Goal: Find specific page/section: Find specific page/section

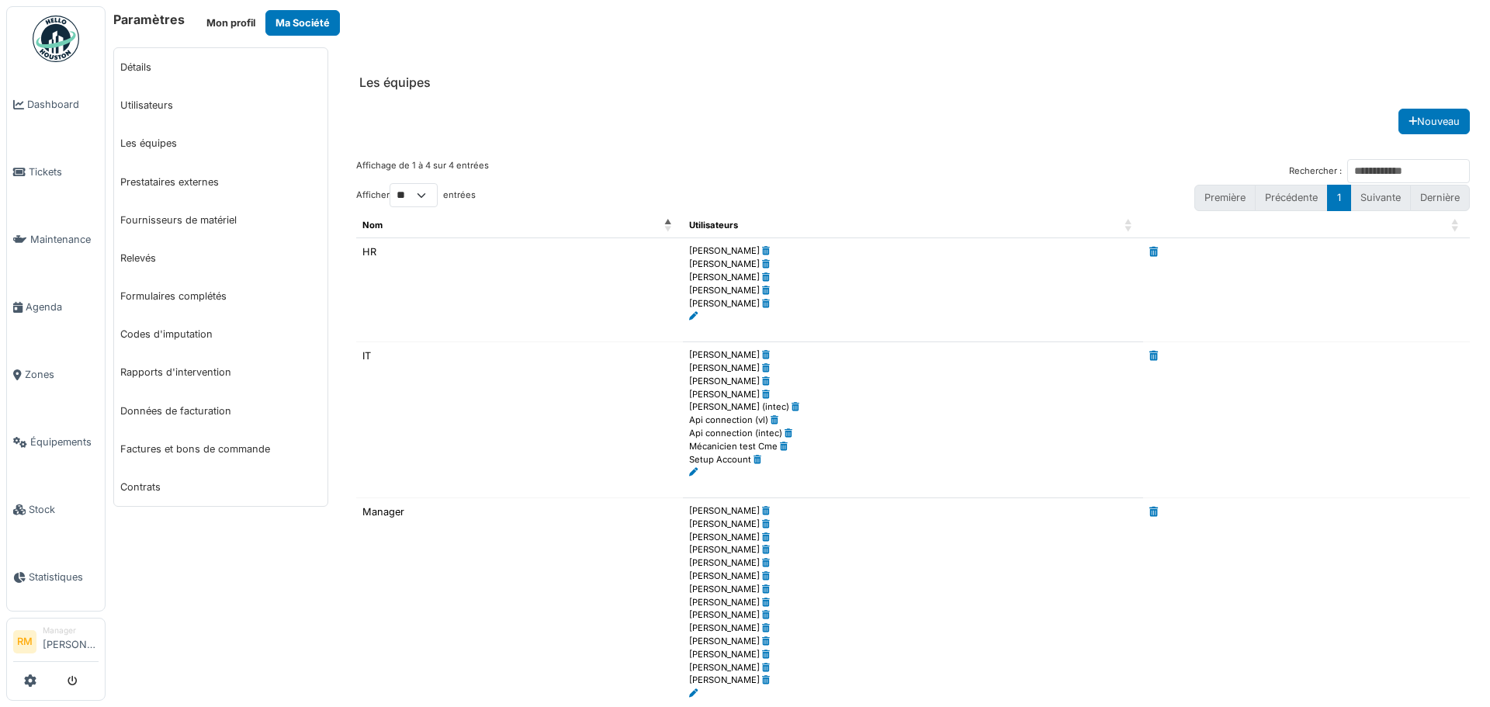
scroll to position [255, 0]
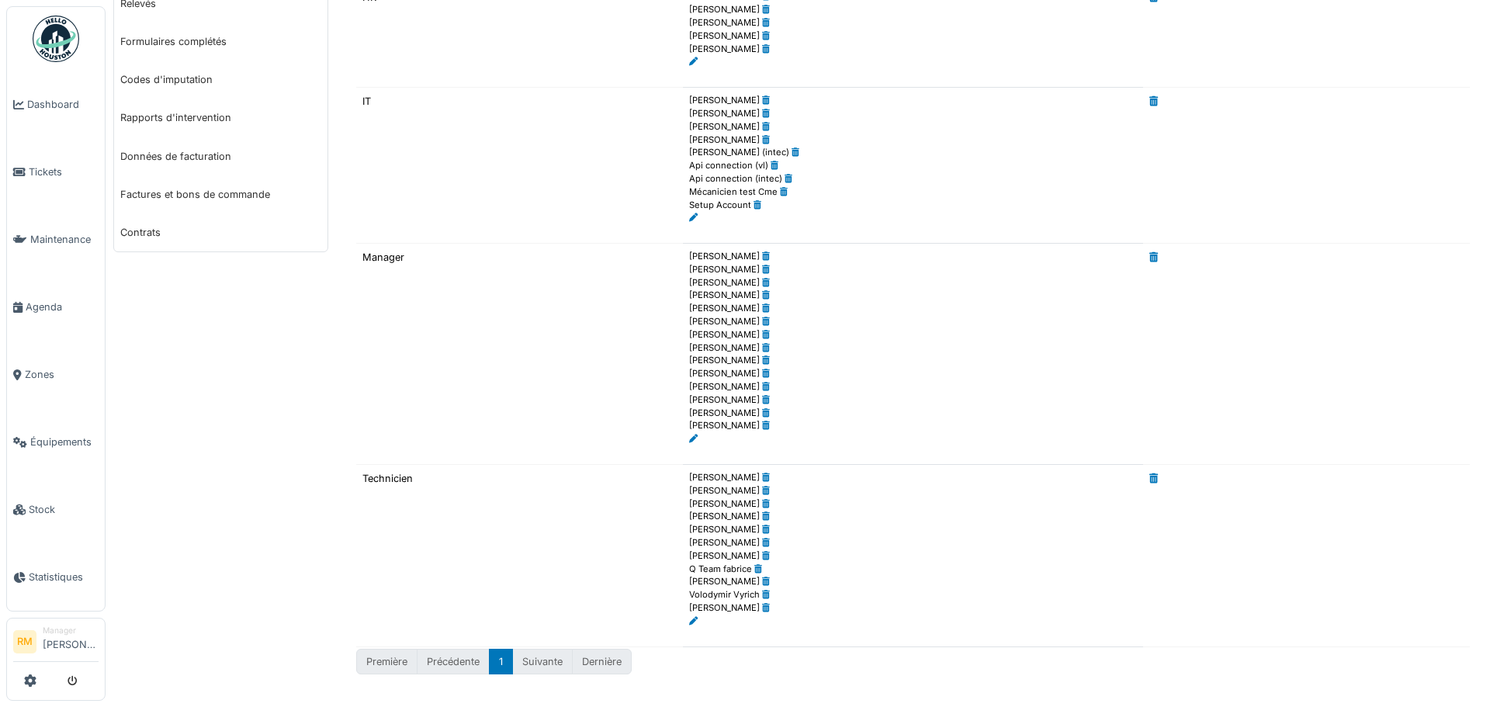
click at [1371, 173] on td at bounding box center [1306, 166] width 327 height 156
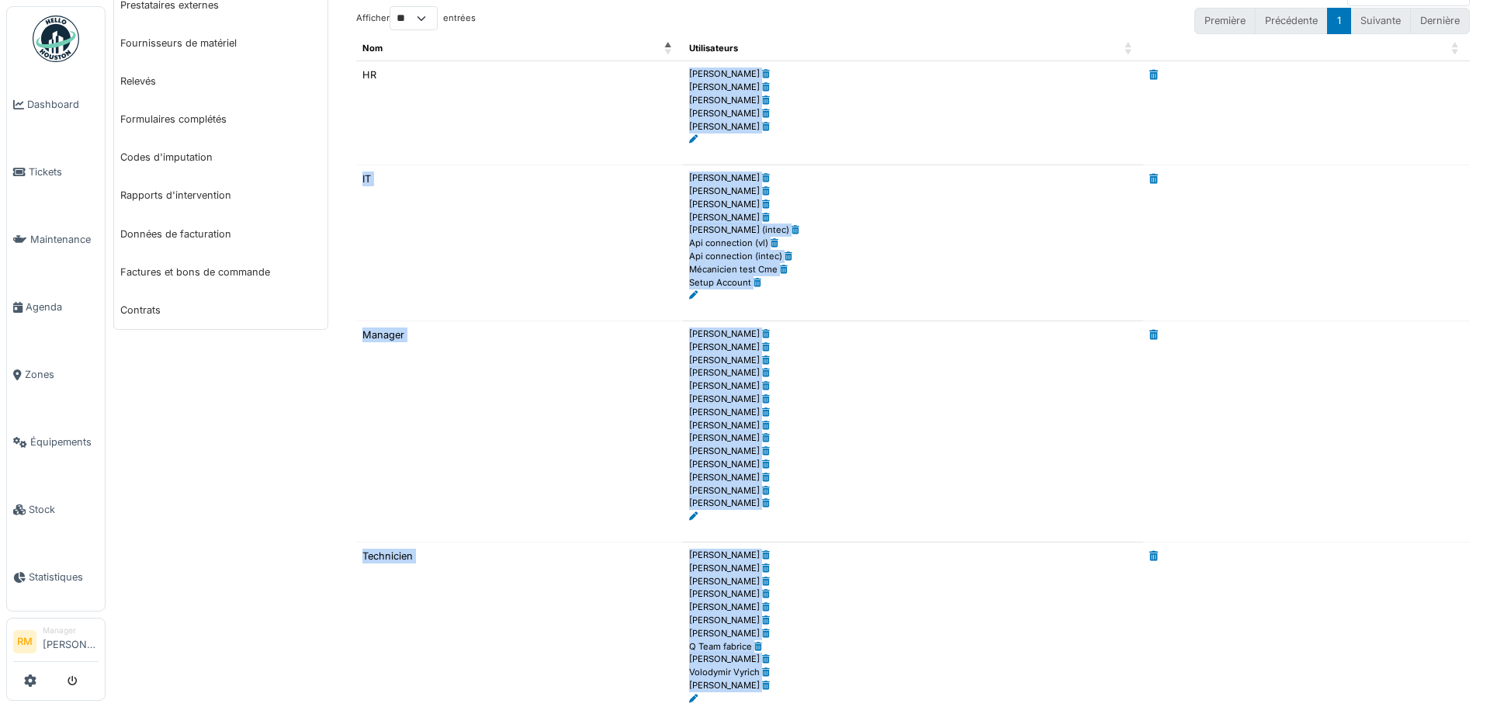
scroll to position [255, 0]
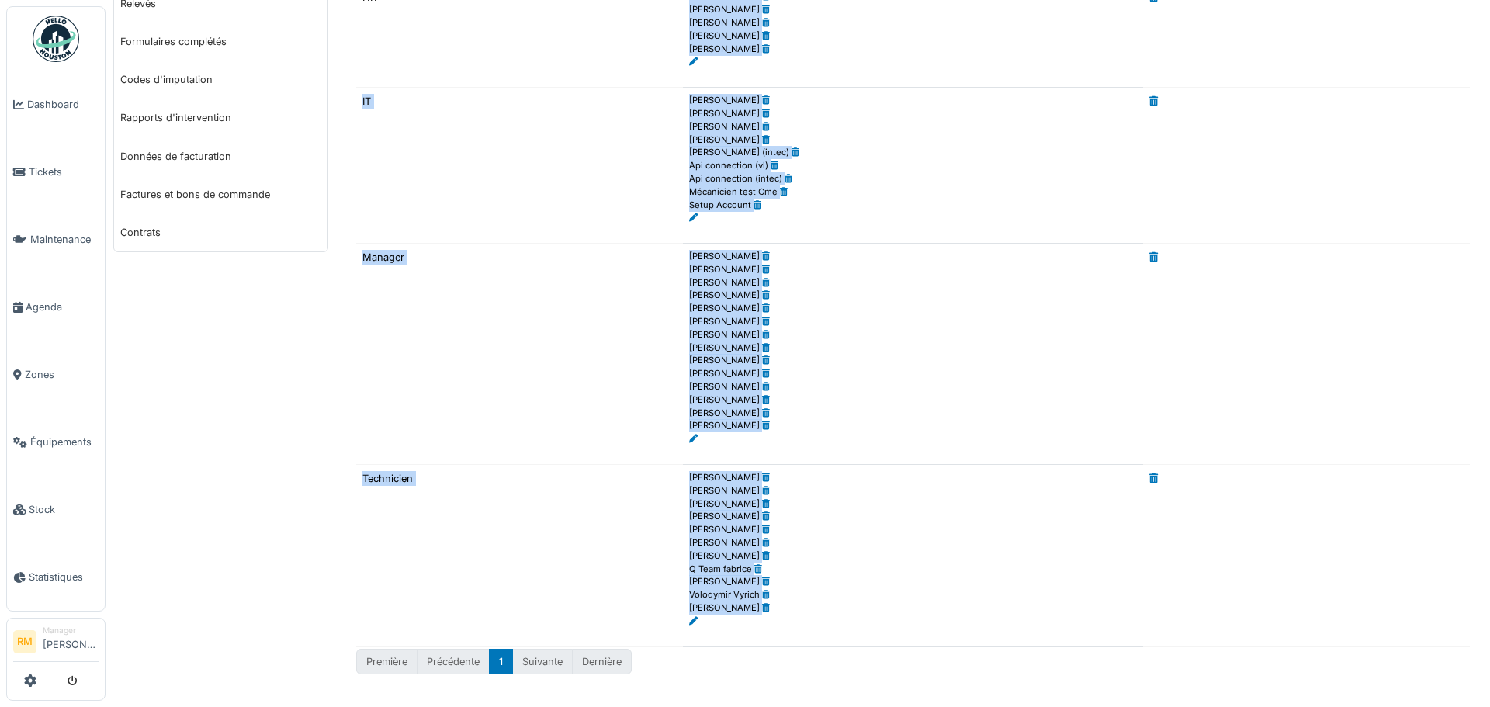
drag, startPoint x: 678, startPoint y: 71, endPoint x: 816, endPoint y: 608, distance: 554.5
click at [816, 608] on tbody "HR Prassana Murugamurthi Christine Bronckart Eva Ohles Tomáš Palágyi Vanessa He…" at bounding box center [913, 315] width 1114 height 663
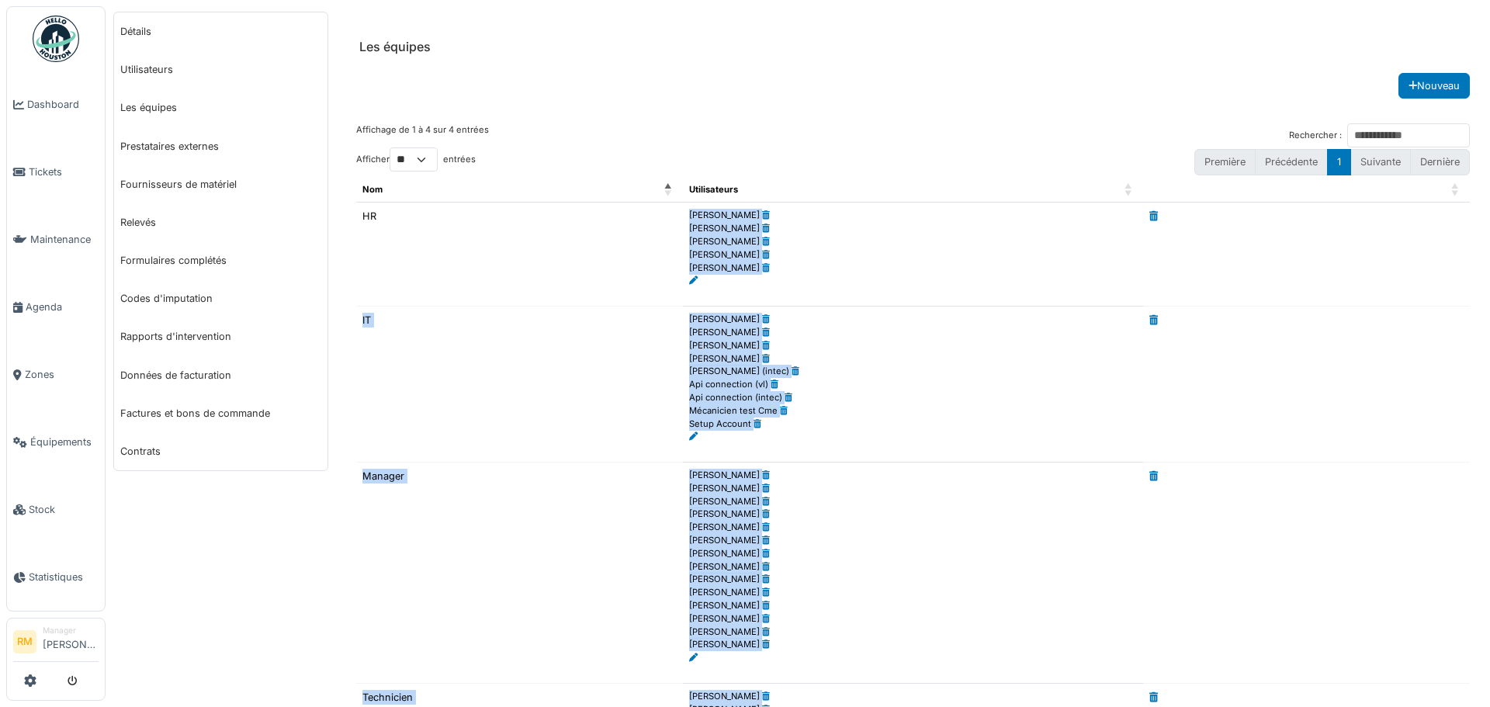
scroll to position [0, 0]
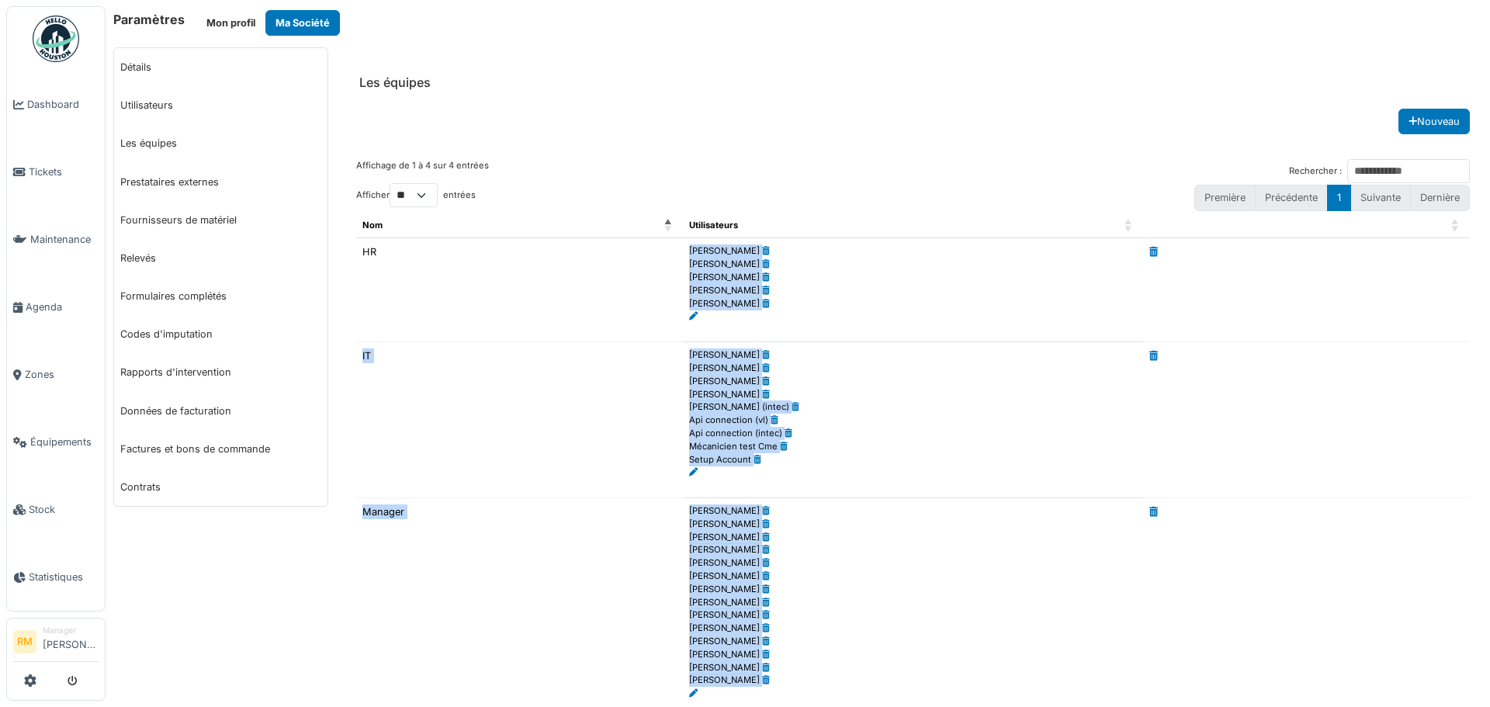
click at [836, 293] on li "[PERSON_NAME]" at bounding box center [913, 290] width 448 height 13
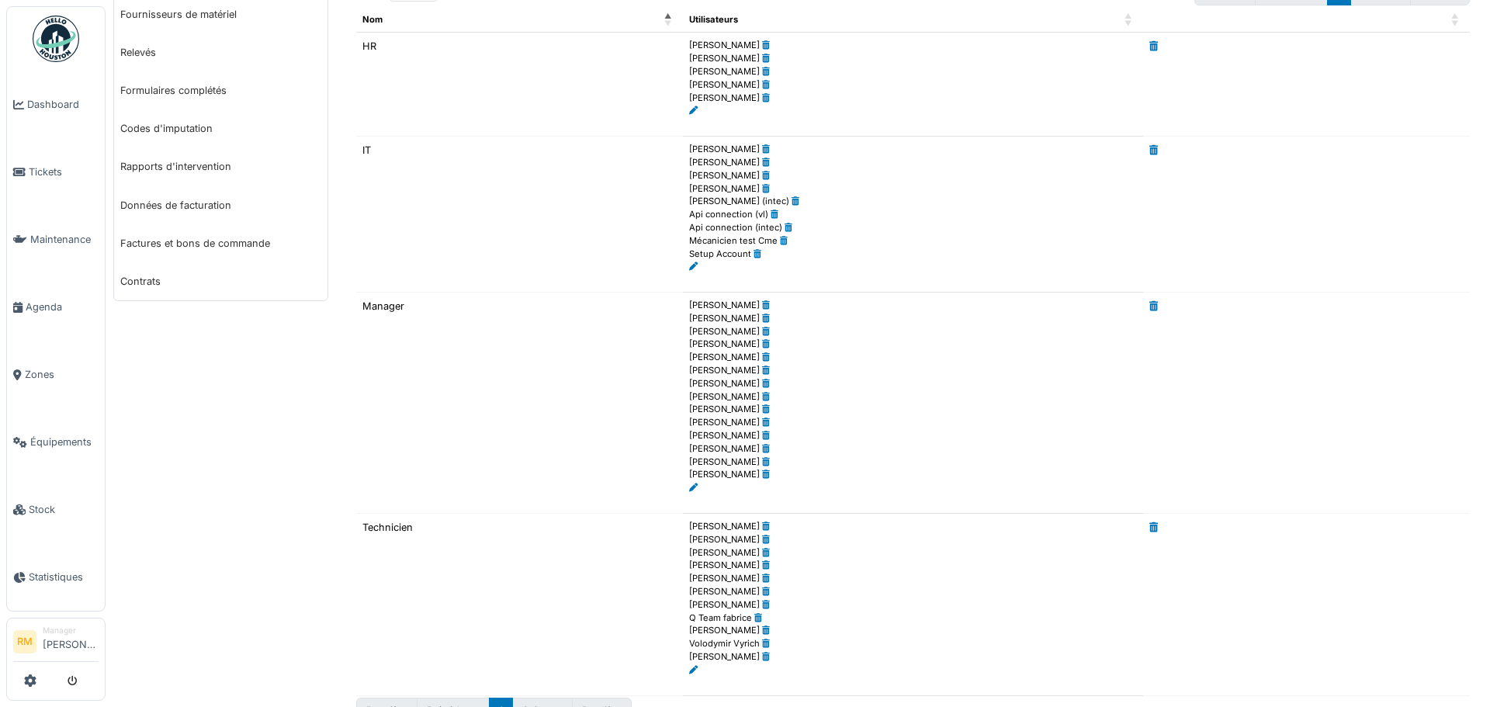
scroll to position [233, 0]
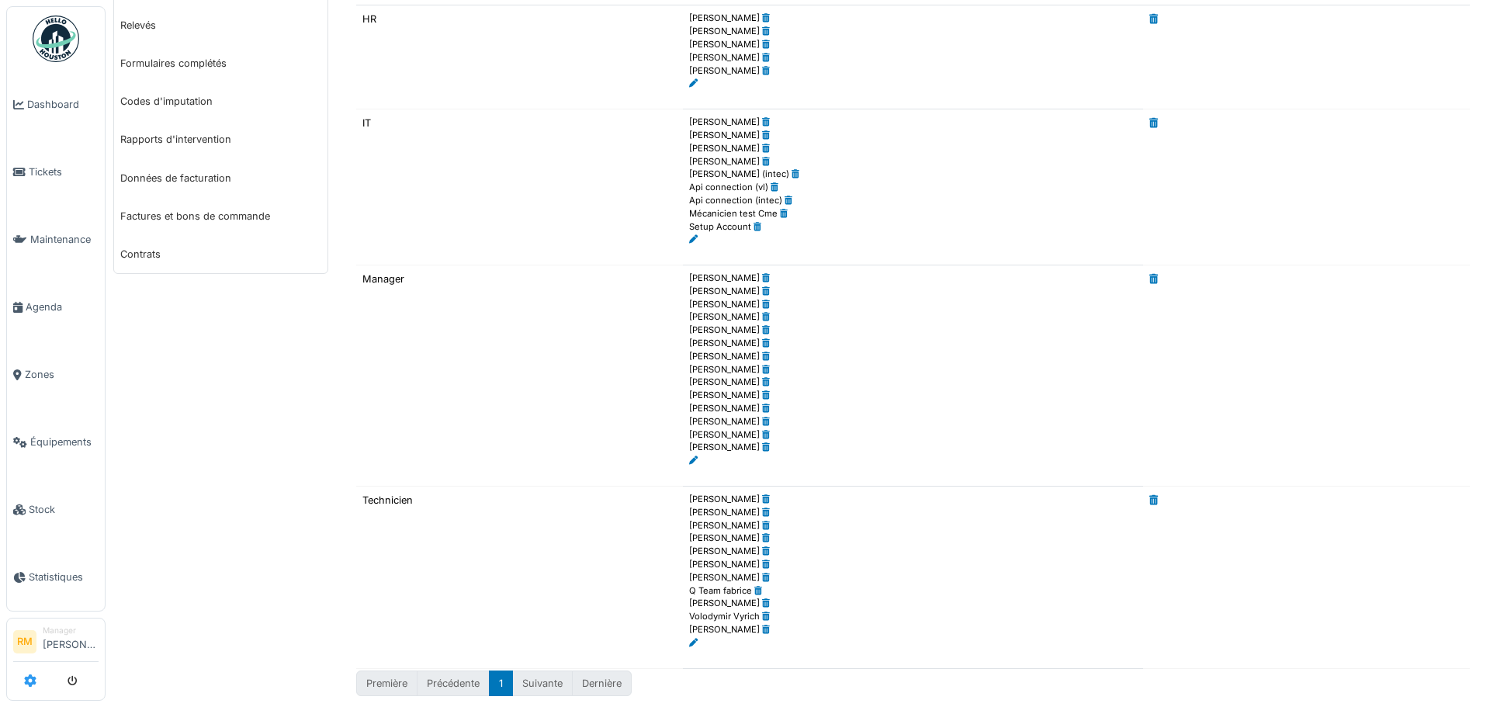
click at [30, 687] on icon at bounding box center [30, 680] width 12 height 12
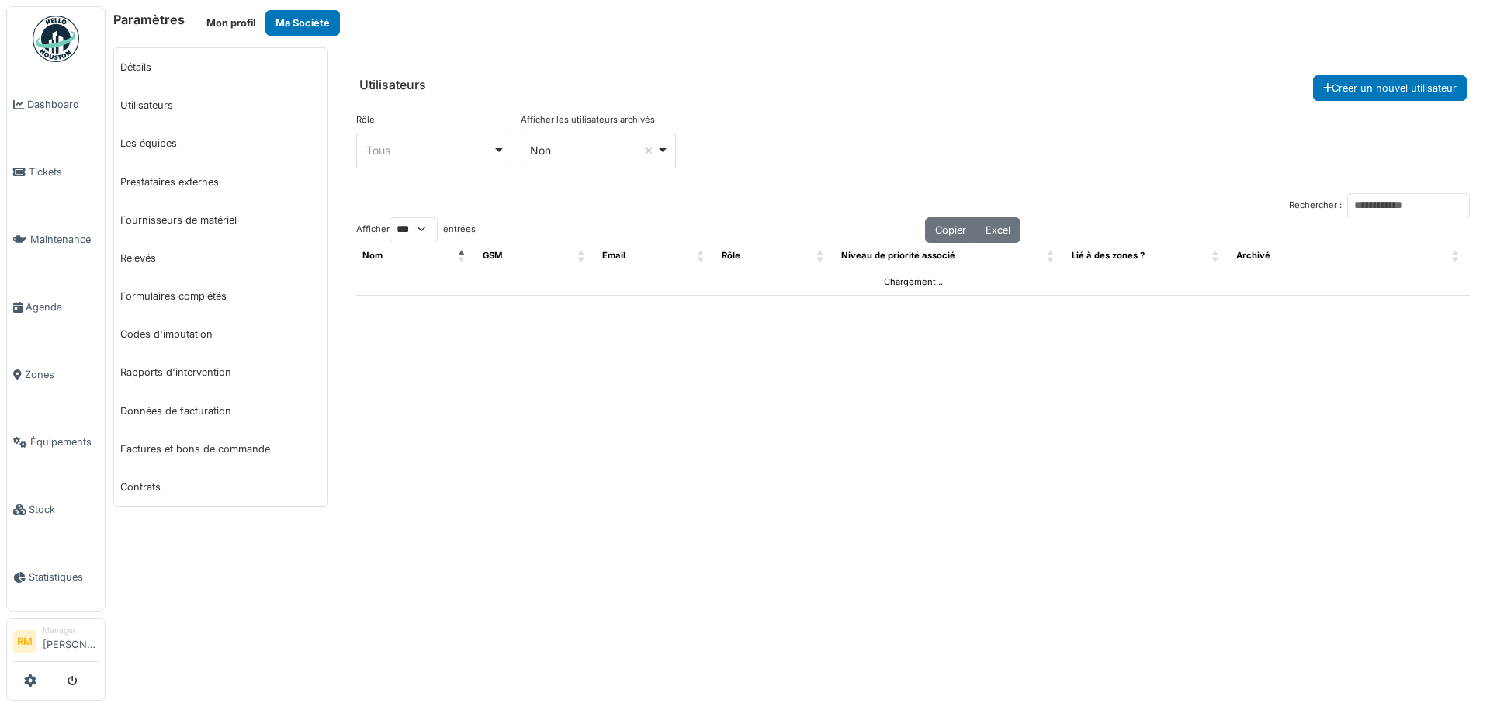
select select "***"
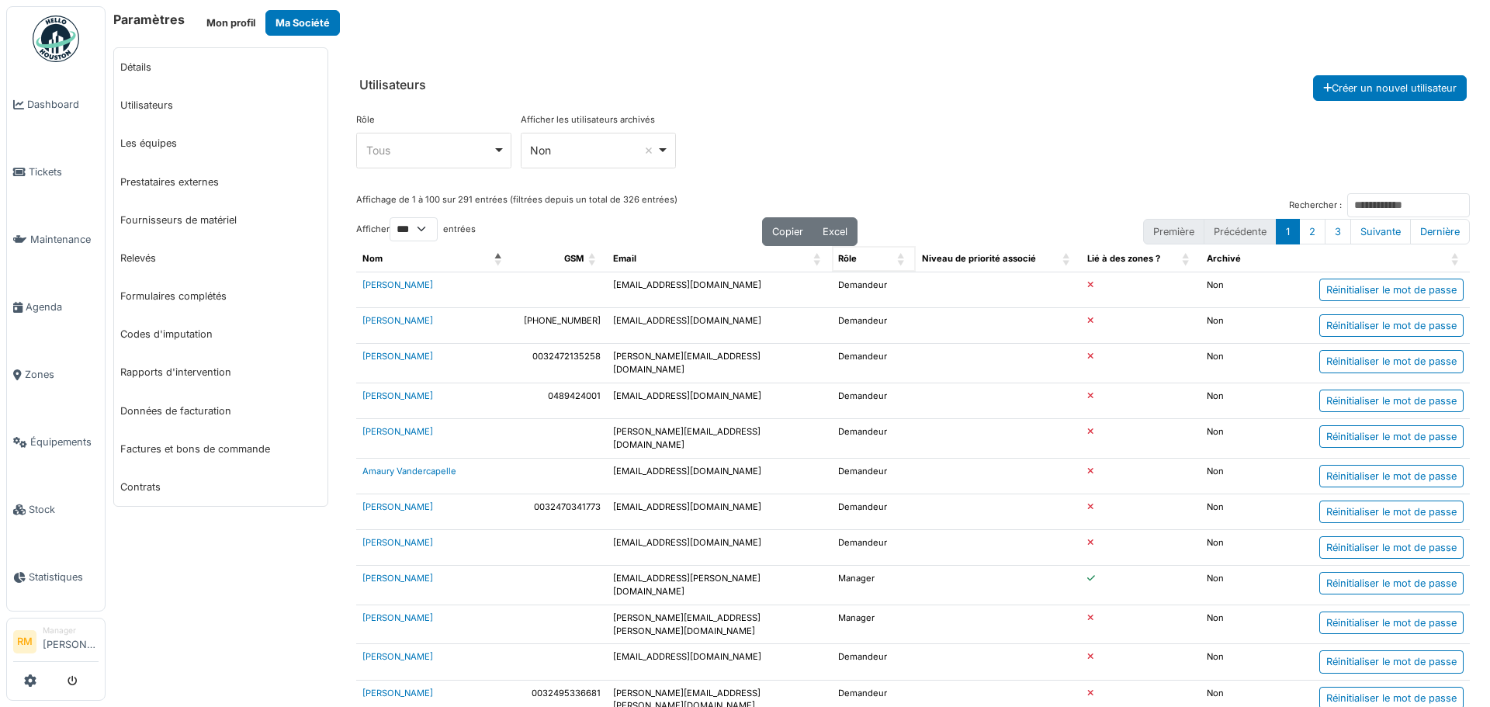
click at [856, 262] on div "Rôle" at bounding box center [865, 258] width 54 height 13
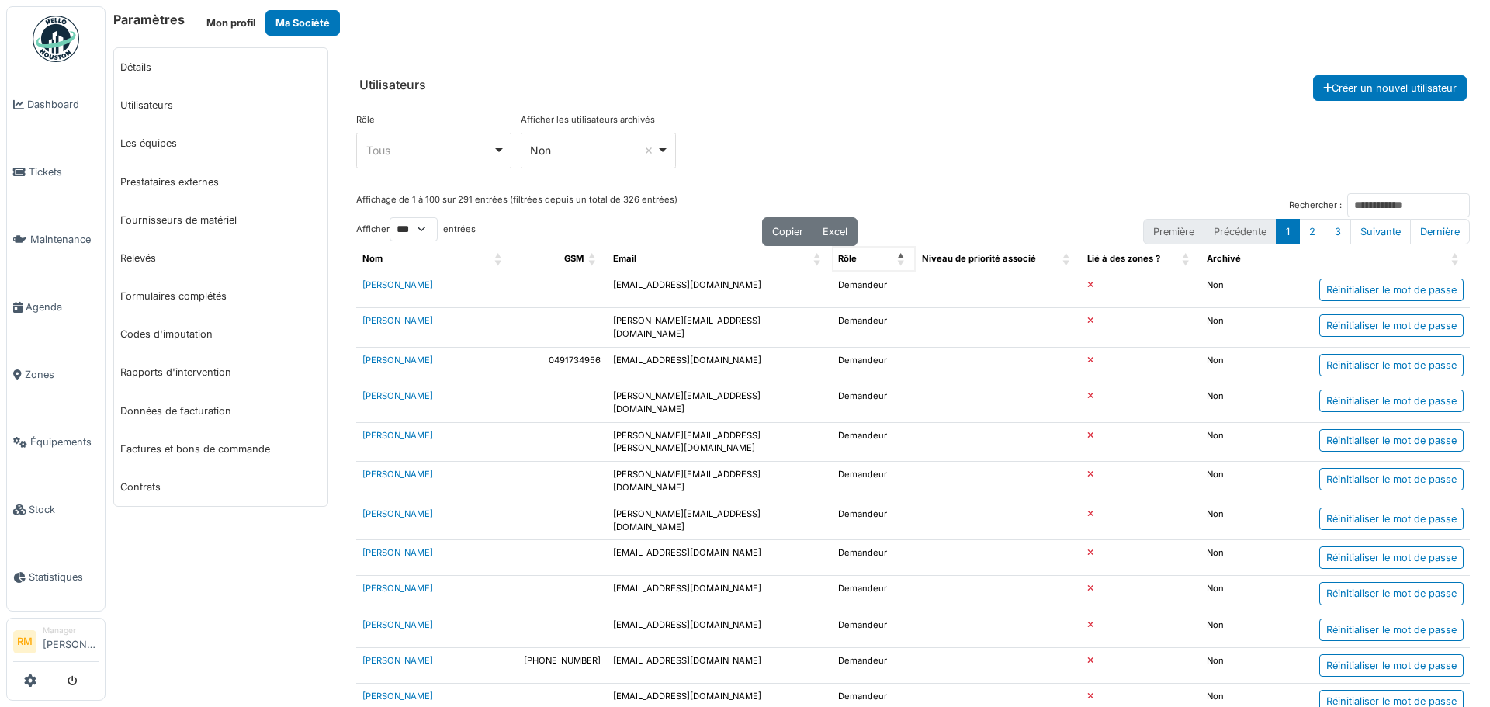
click at [856, 262] on div "Rôle" at bounding box center [865, 258] width 54 height 13
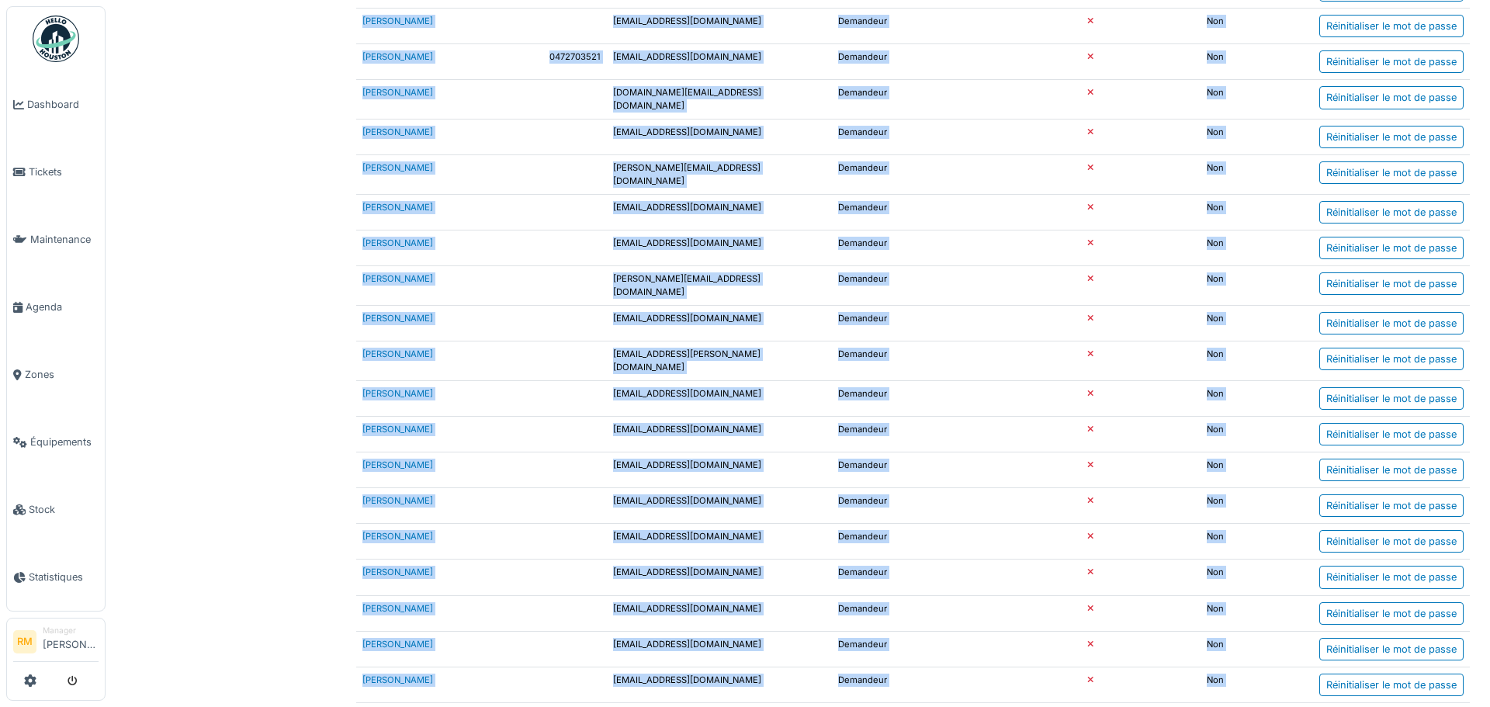
scroll to position [3201, 0]
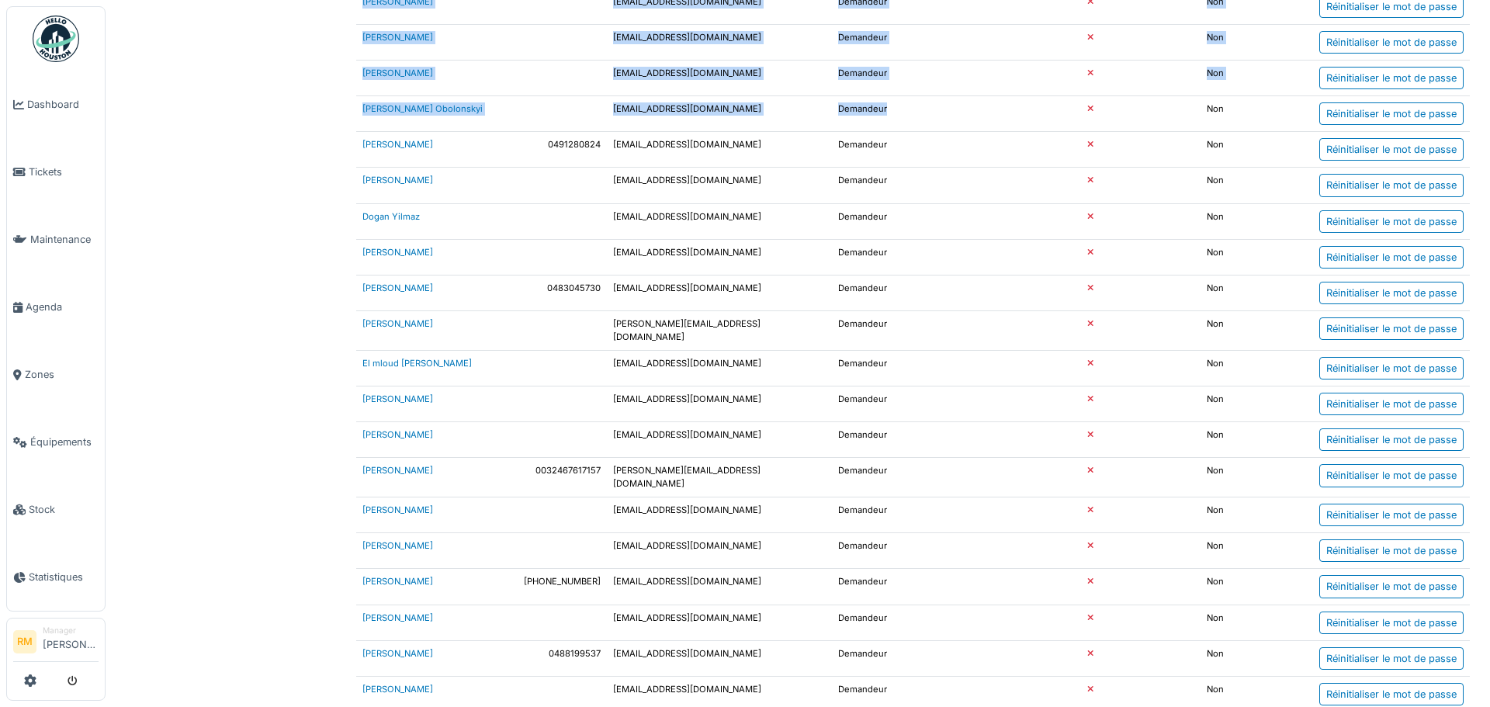
drag, startPoint x: 350, startPoint y: 278, endPoint x: 882, endPoint y: 2, distance: 599.1
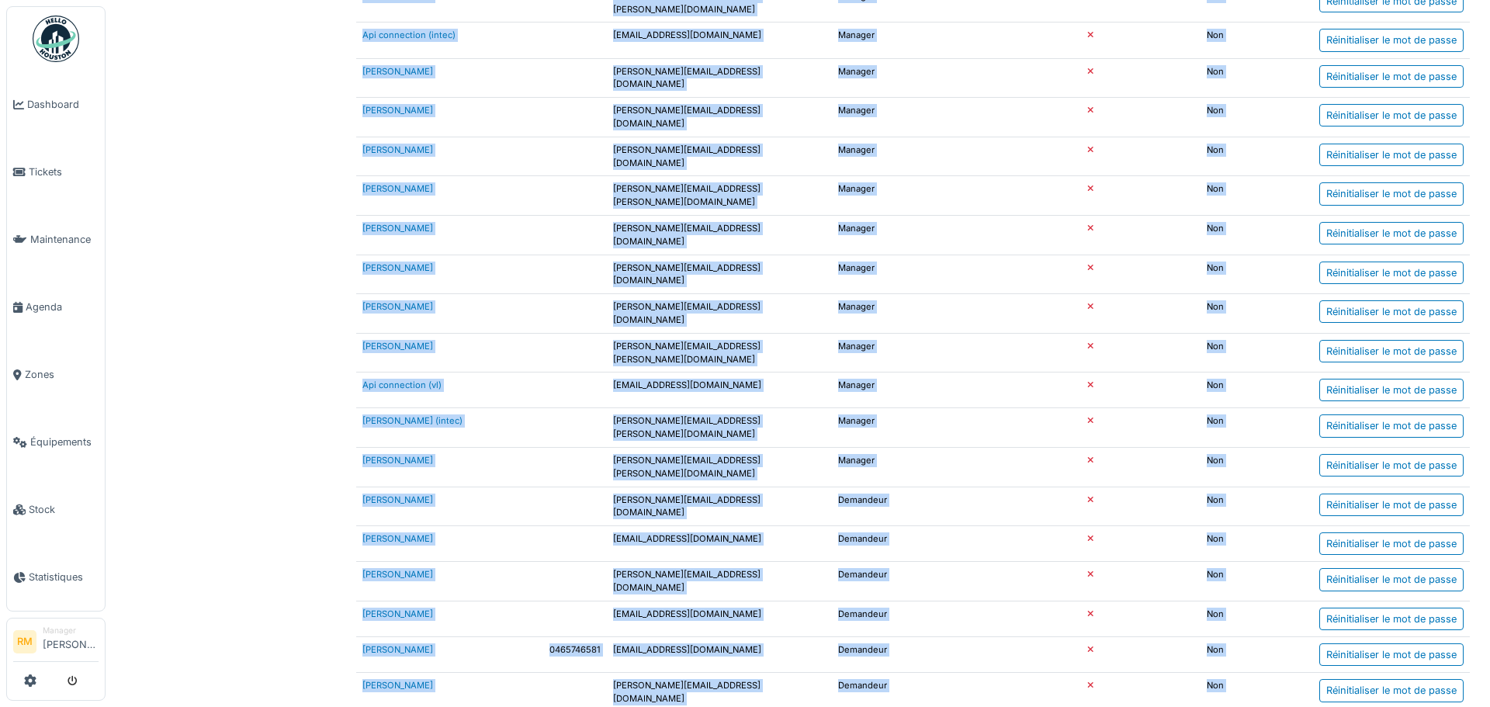
scroll to position [1165, 0]
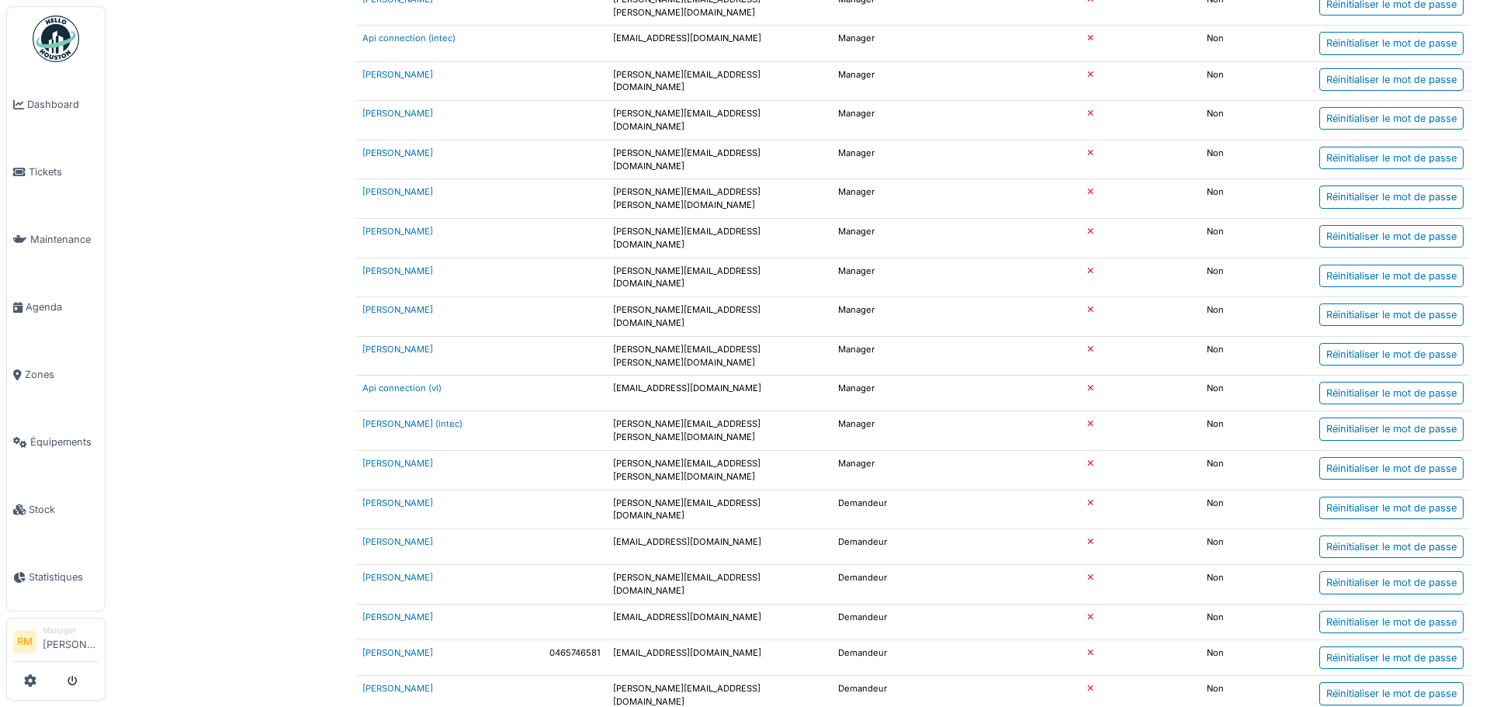
drag, startPoint x: 341, startPoint y: 380, endPoint x: 431, endPoint y: 127, distance: 268.5
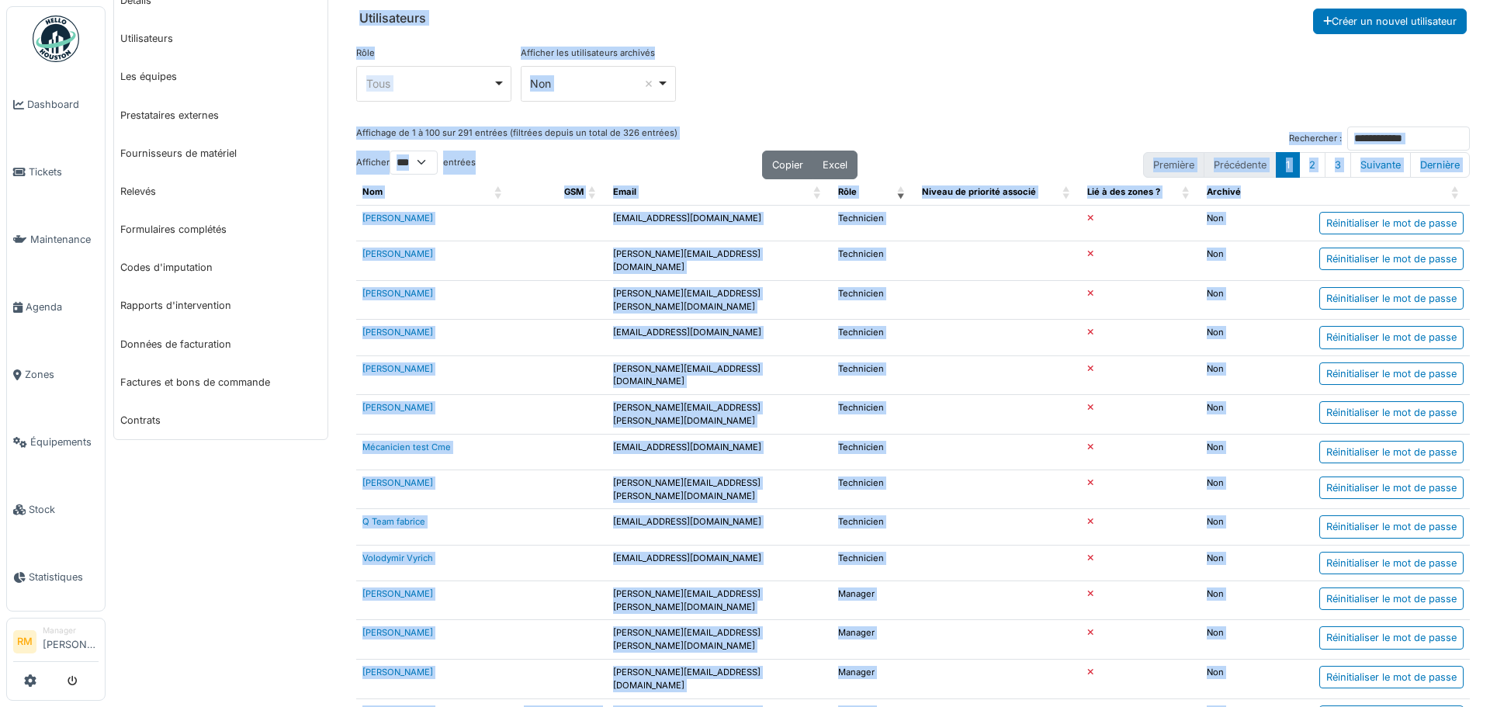
scroll to position [0, 0]
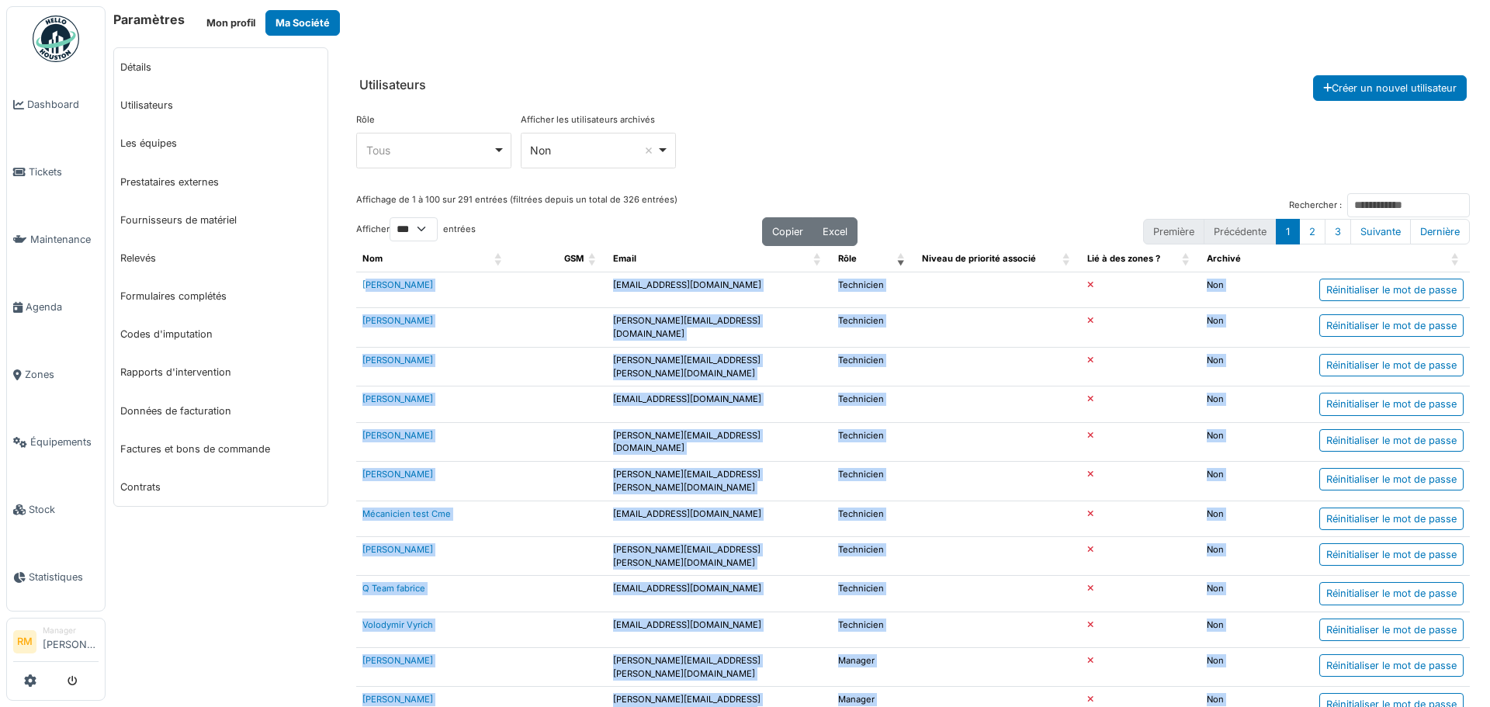
drag, startPoint x: 410, startPoint y: 392, endPoint x: 355, endPoint y: 288, distance: 117.7
copy tbody "Patrick Fridmansky patrikfridmansky@gmail.com Technicien b Non Réinitialiser le…"
click at [149, 144] on link "Les équipes" at bounding box center [220, 143] width 213 height 38
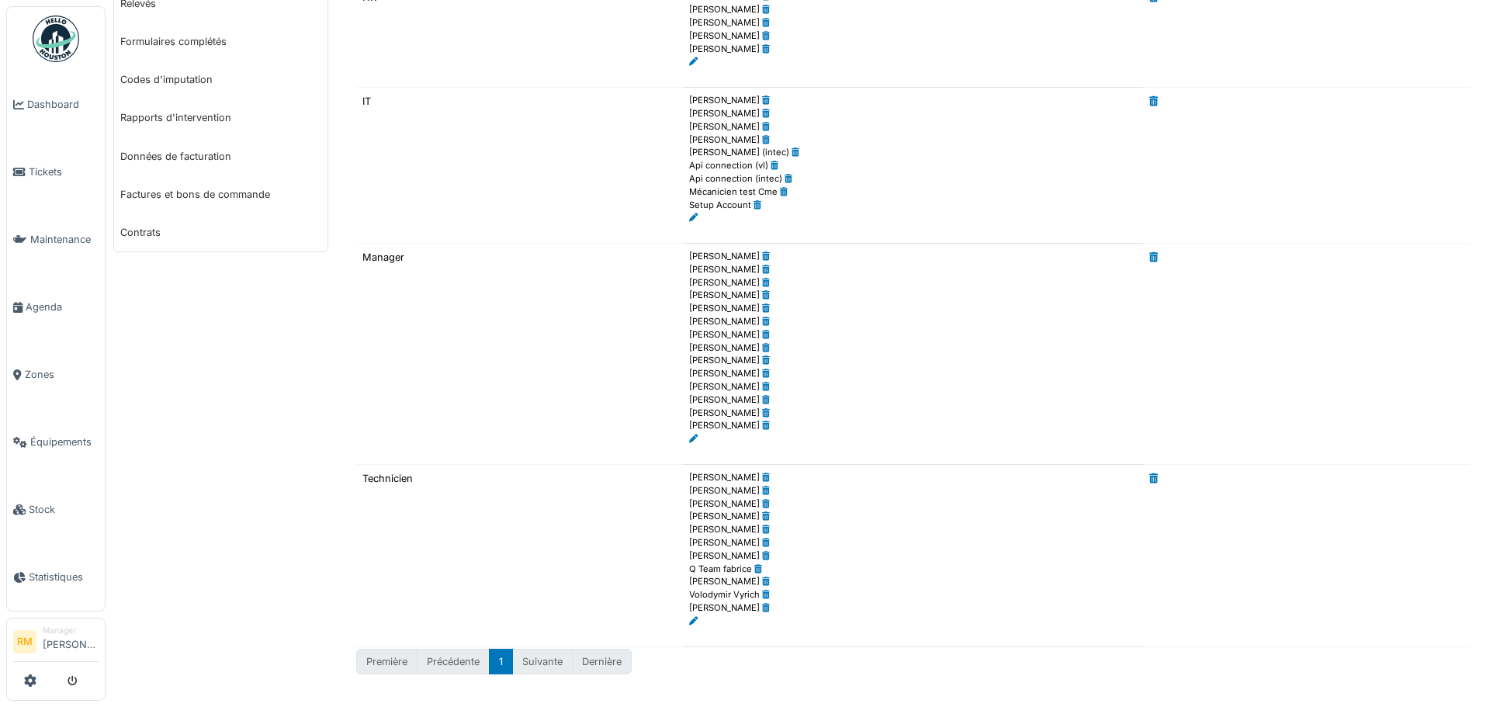
scroll to position [177, 0]
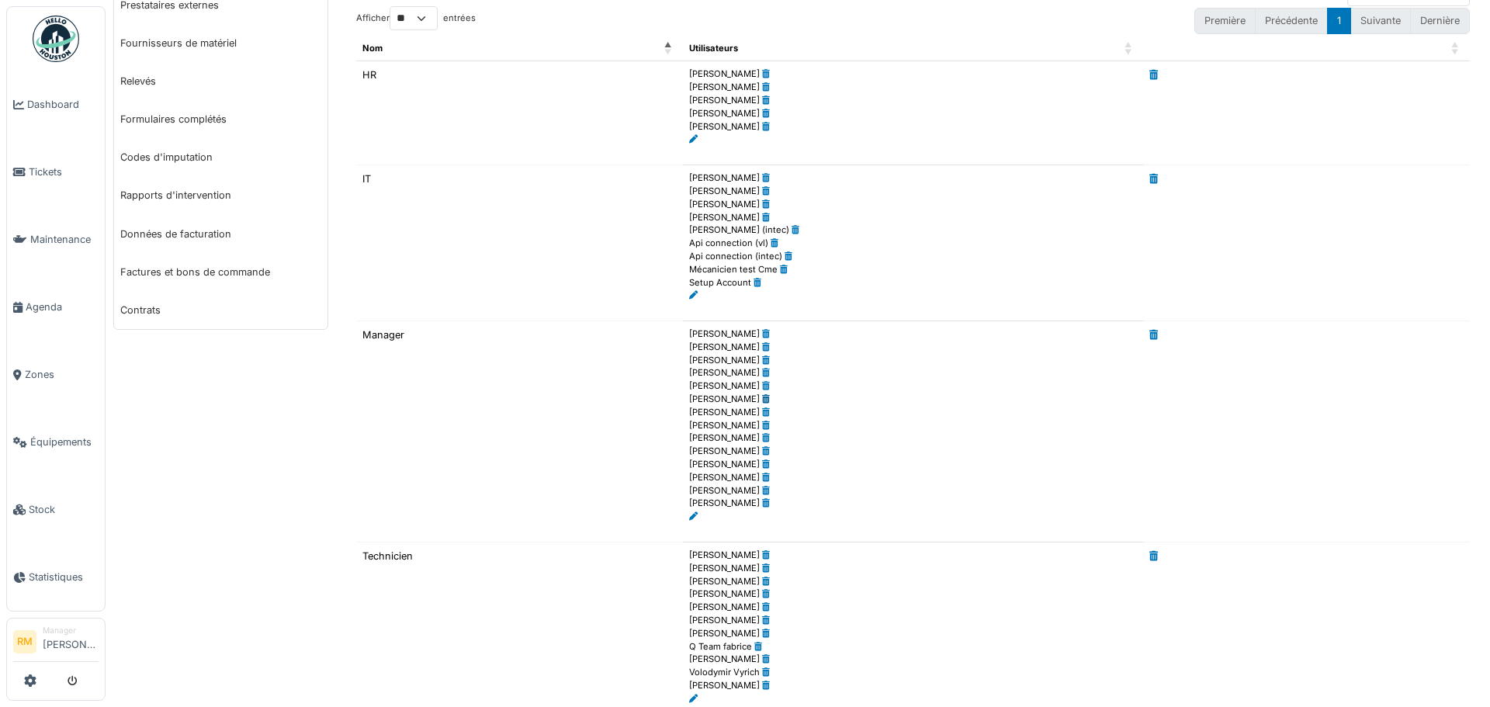
click at [762, 399] on icon at bounding box center [766, 399] width 8 height 9
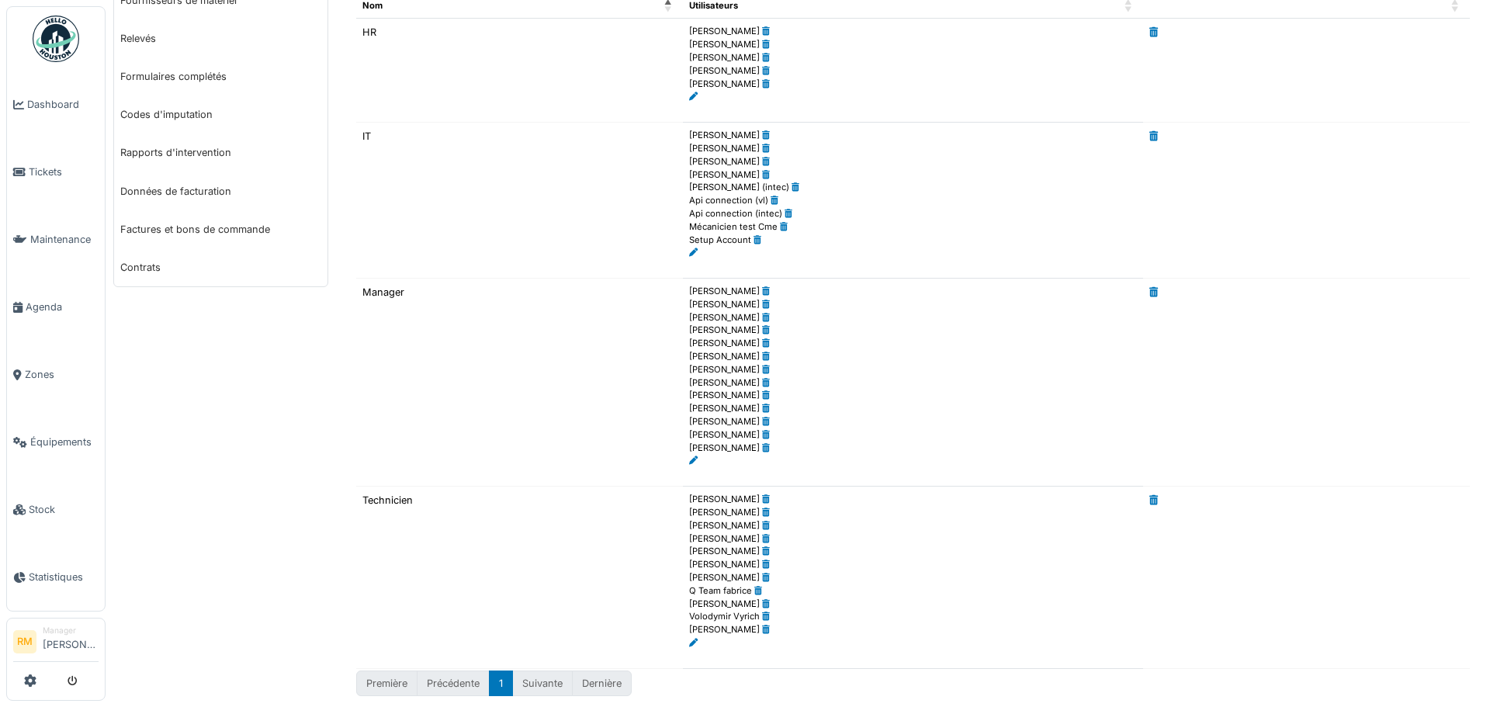
scroll to position [241, 0]
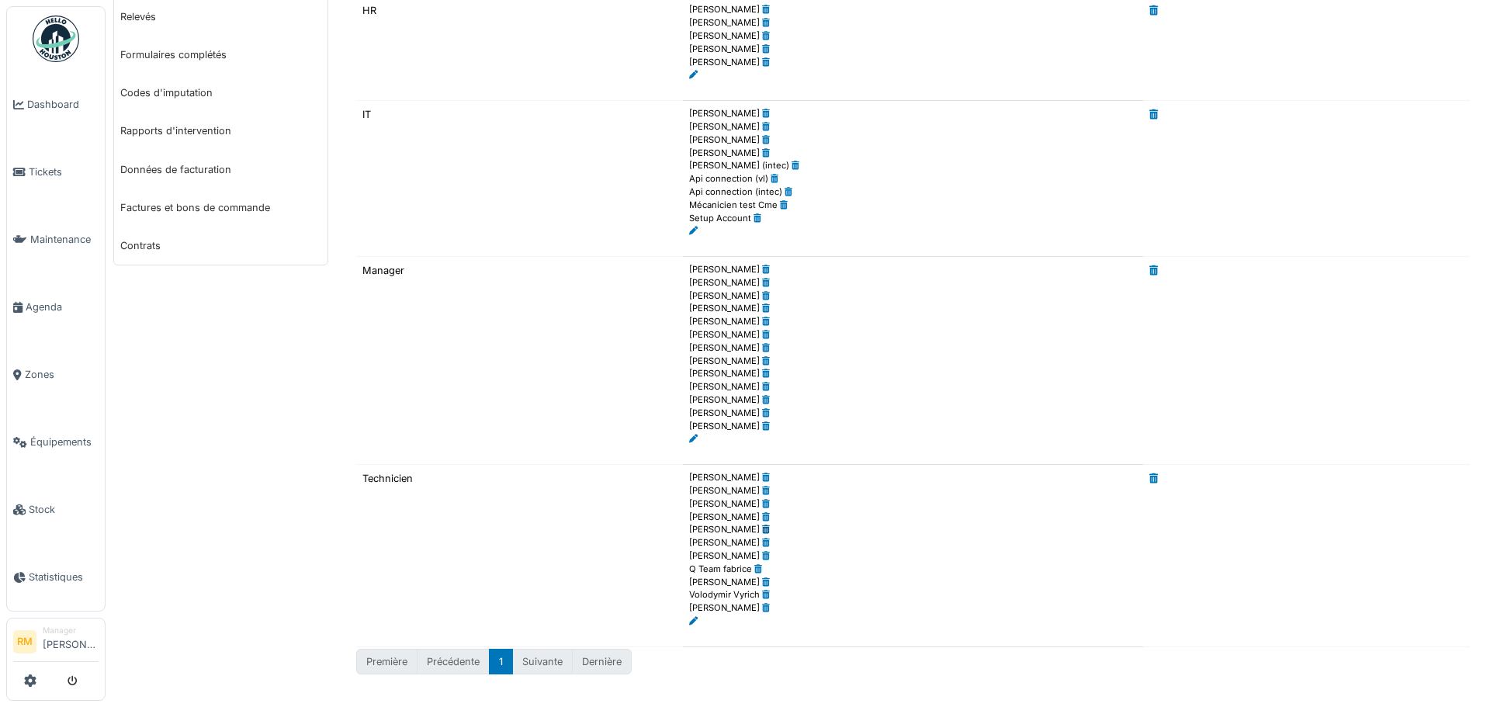
click at [762, 529] on icon at bounding box center [766, 529] width 8 height 9
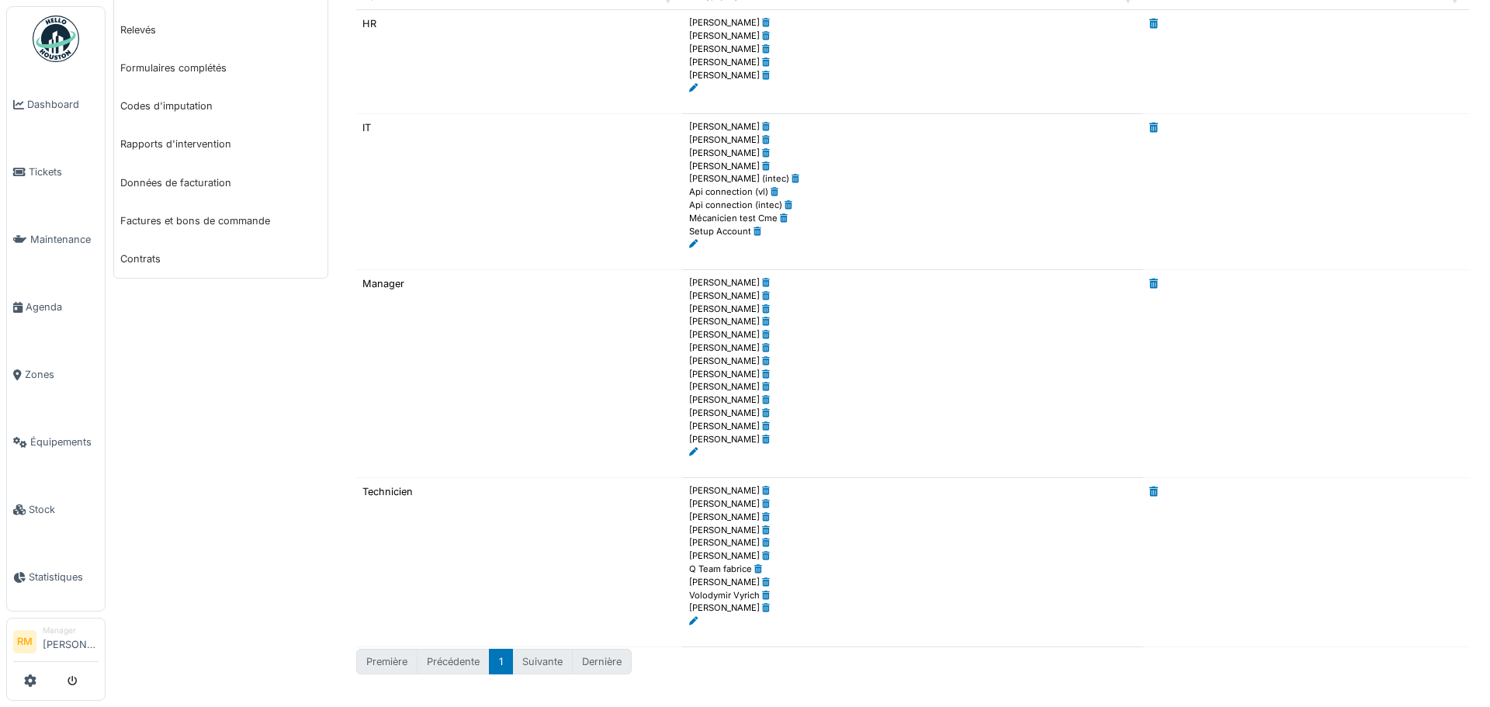
scroll to position [0, 0]
click at [29, 677] on icon at bounding box center [30, 680] width 12 height 12
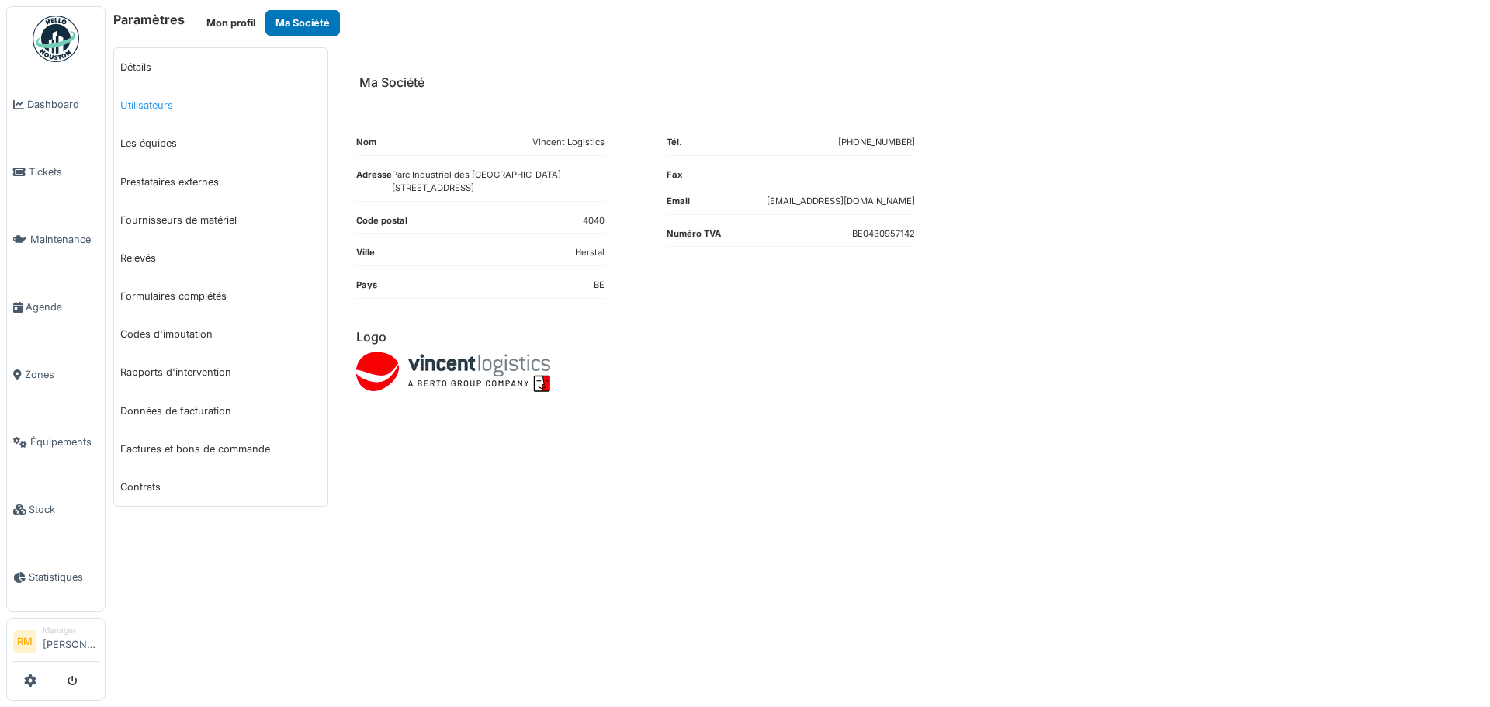
click at [151, 102] on link "Utilisateurs" at bounding box center [220, 105] width 213 height 38
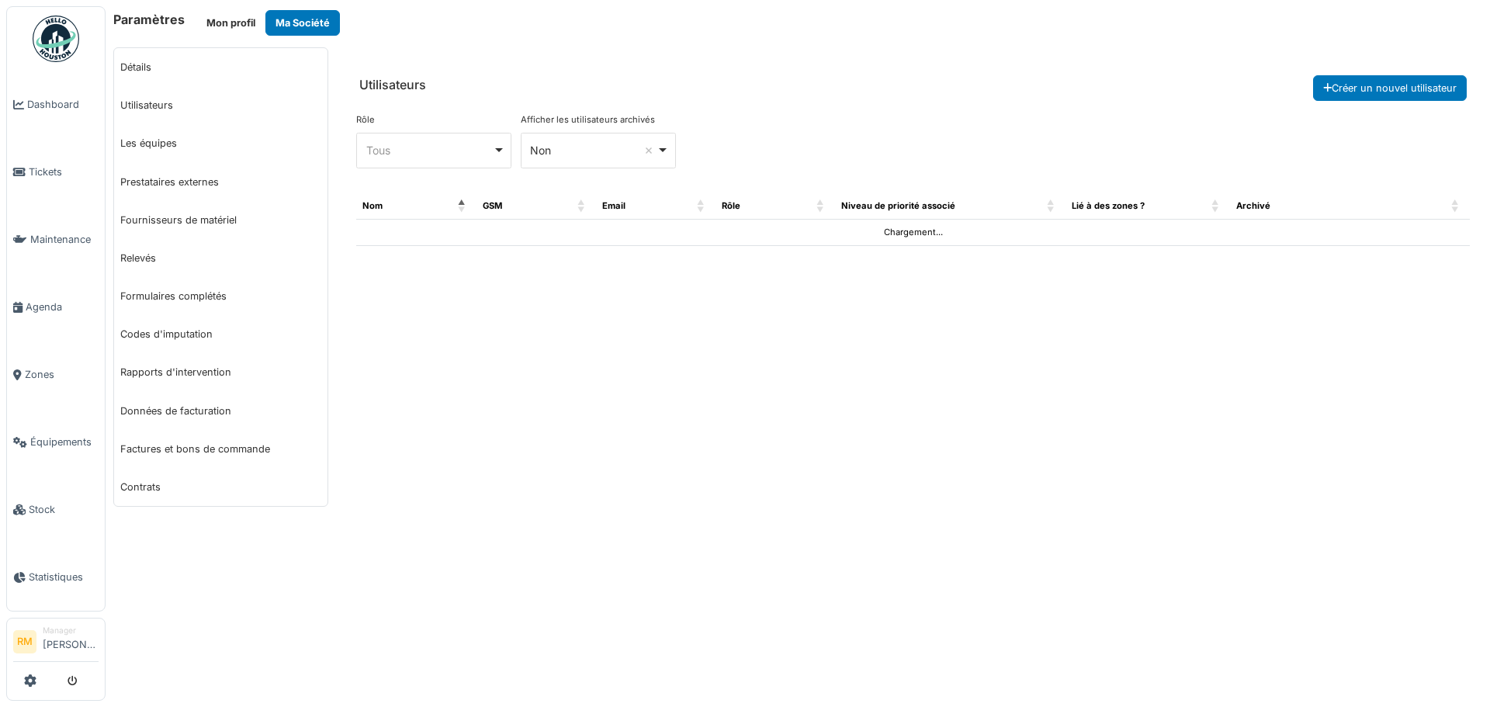
select select "***"
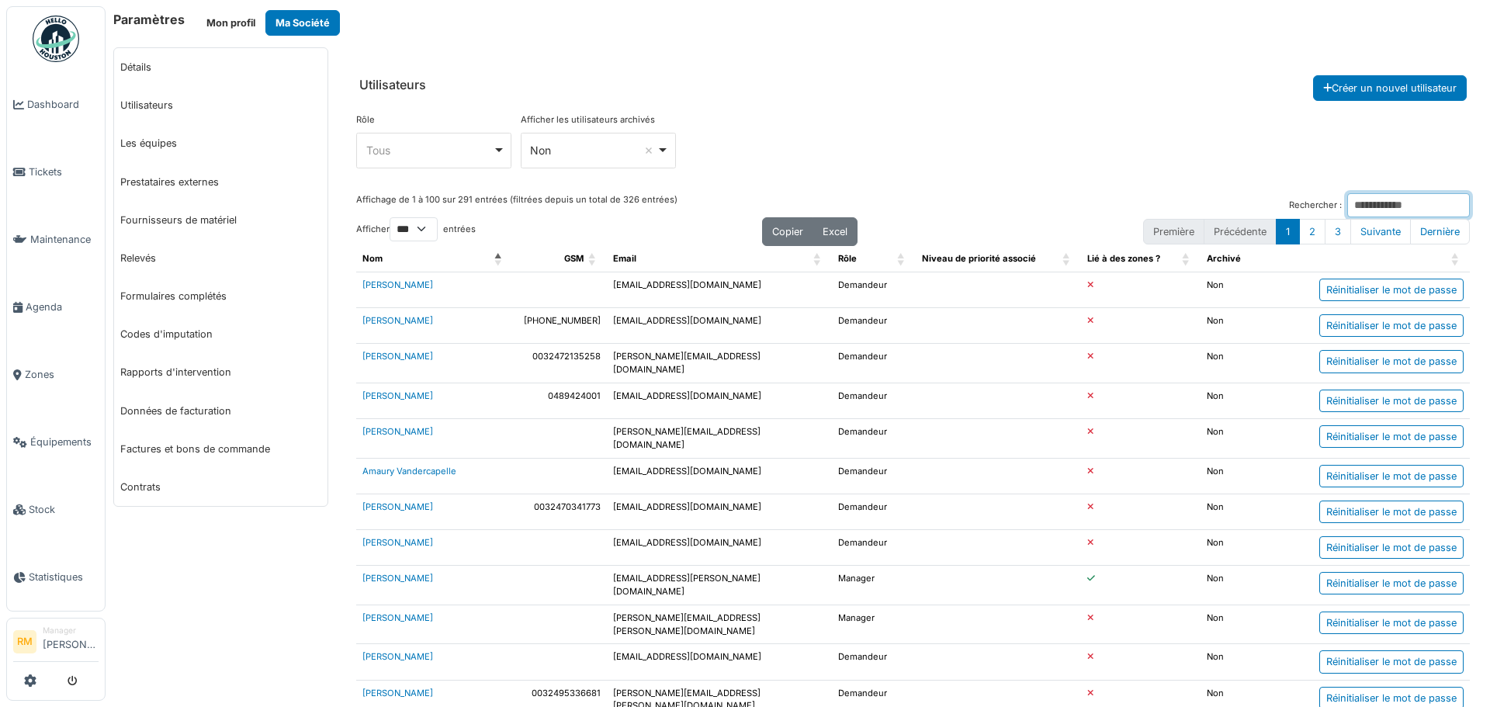
click at [1347, 198] on input "Rechercher :" at bounding box center [1408, 205] width 123 height 24
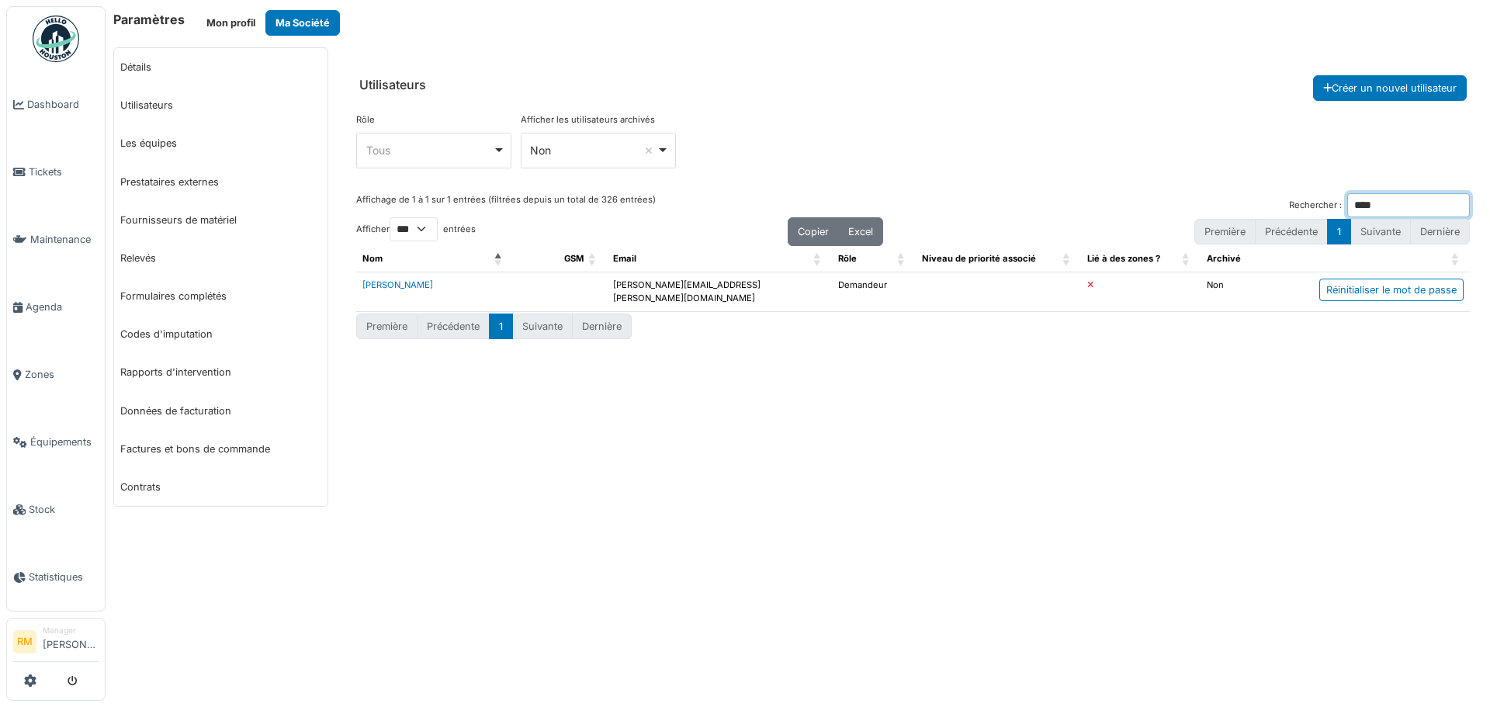
click at [1455, 200] on input "****" at bounding box center [1408, 205] width 123 height 24
type input "****"
click at [154, 151] on link "Les équipes" at bounding box center [220, 143] width 213 height 38
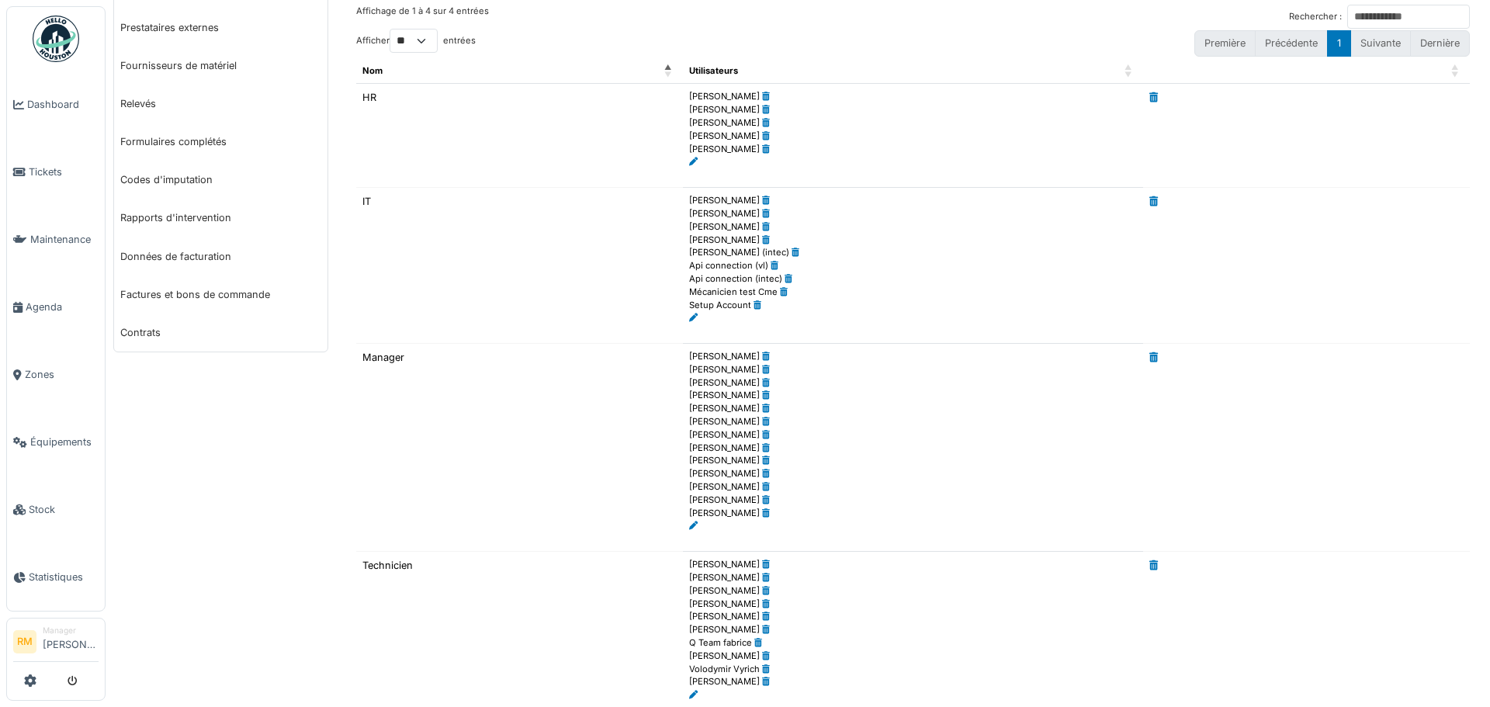
scroll to position [155, 0]
click at [832, 18] on div "Affichage de 1 à 4 sur 4 entrées Rechercher :" at bounding box center [913, 16] width 1114 height 24
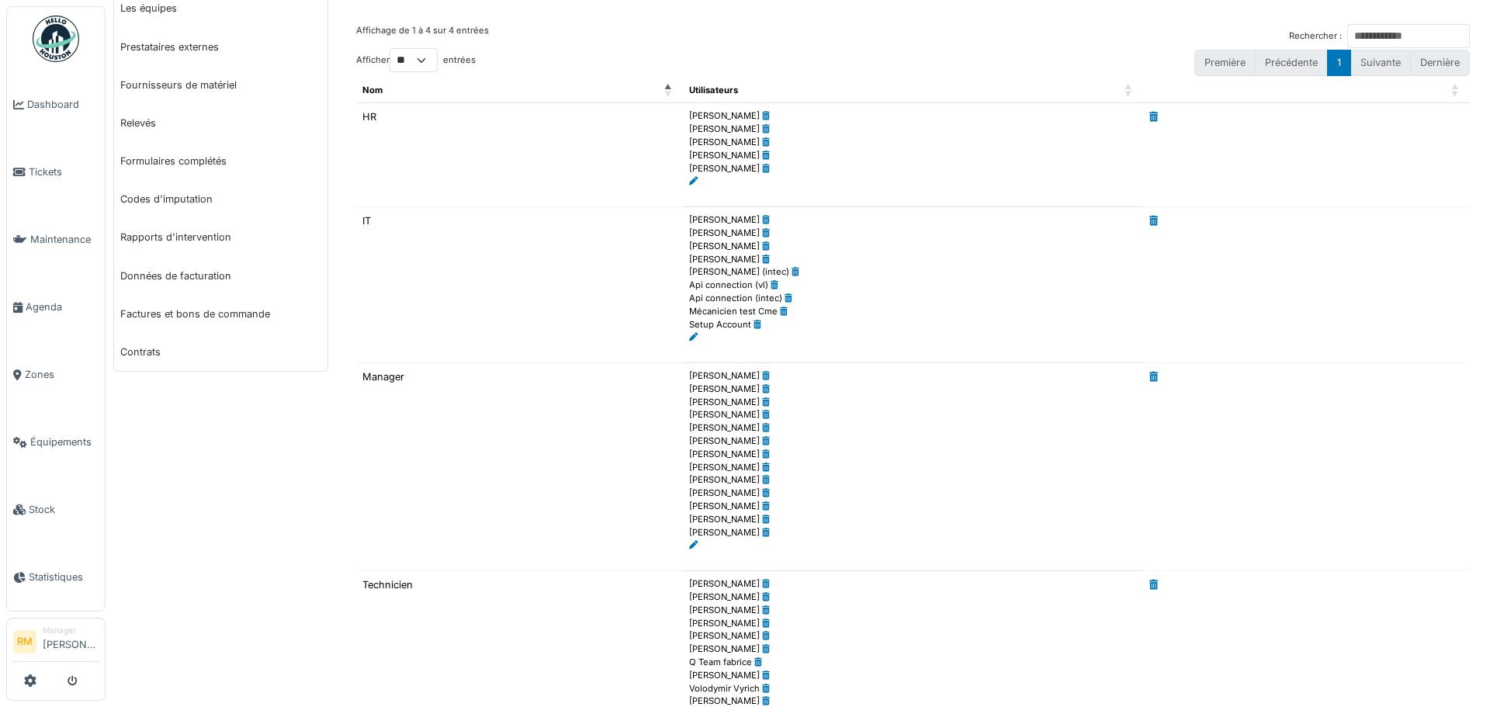
scroll to position [0, 0]
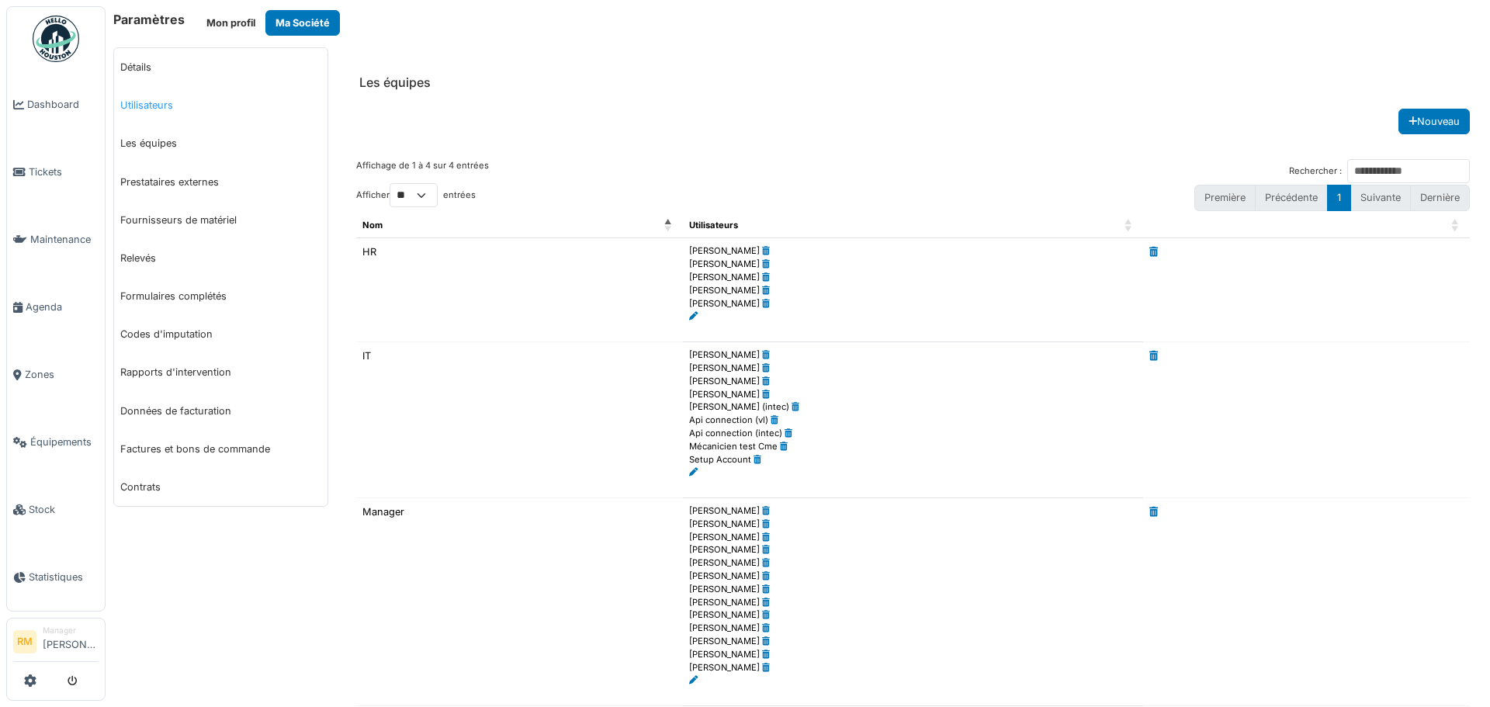
click at [148, 104] on link "Utilisateurs" at bounding box center [220, 105] width 213 height 38
select select "***"
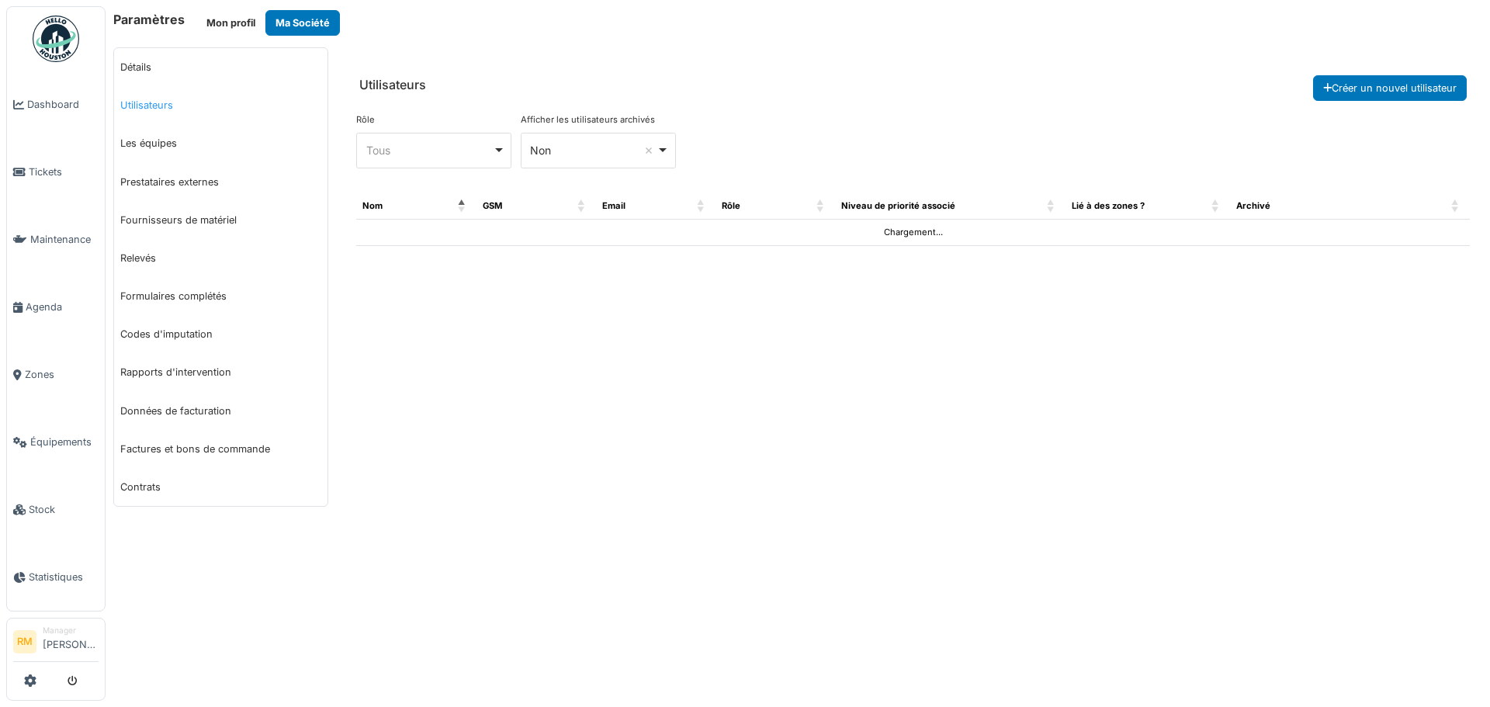
select select "***"
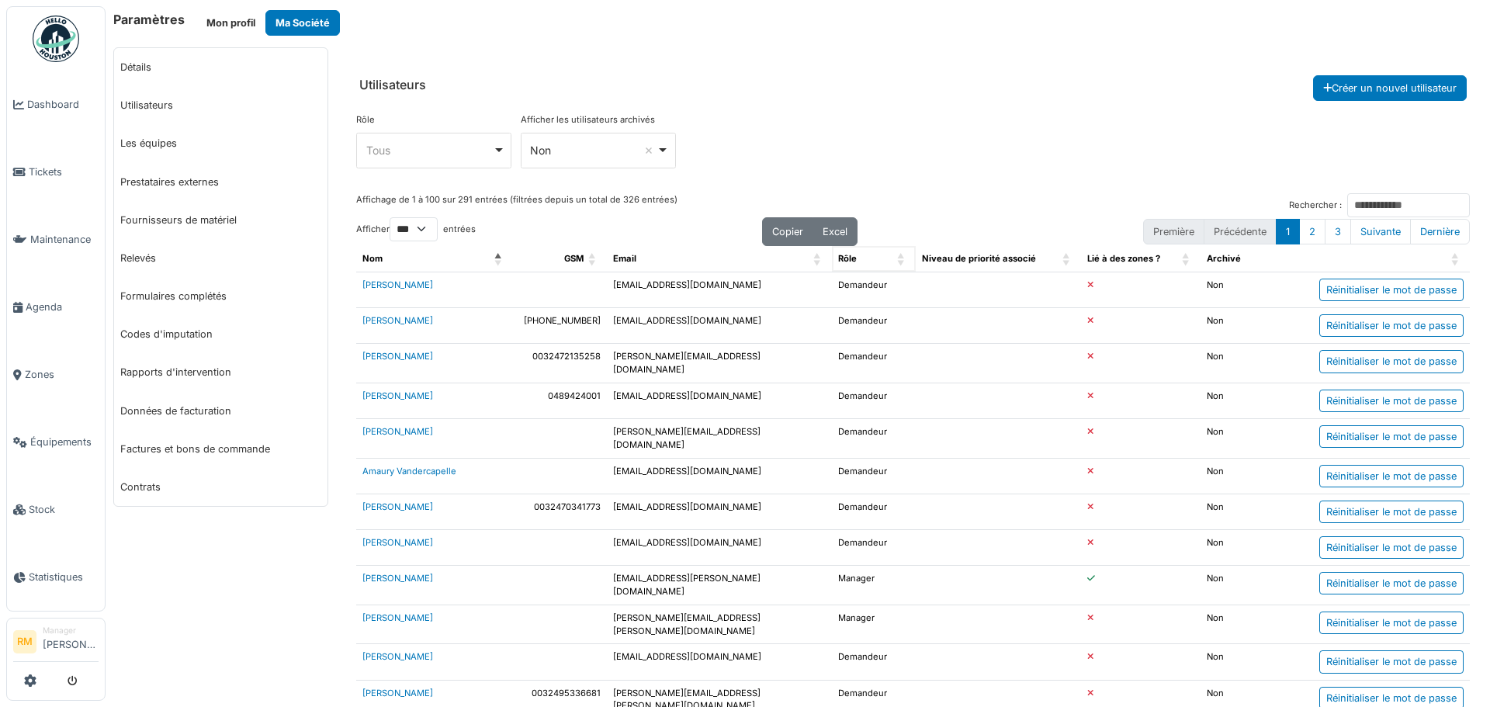
click at [861, 259] on div "Rôle" at bounding box center [865, 258] width 54 height 13
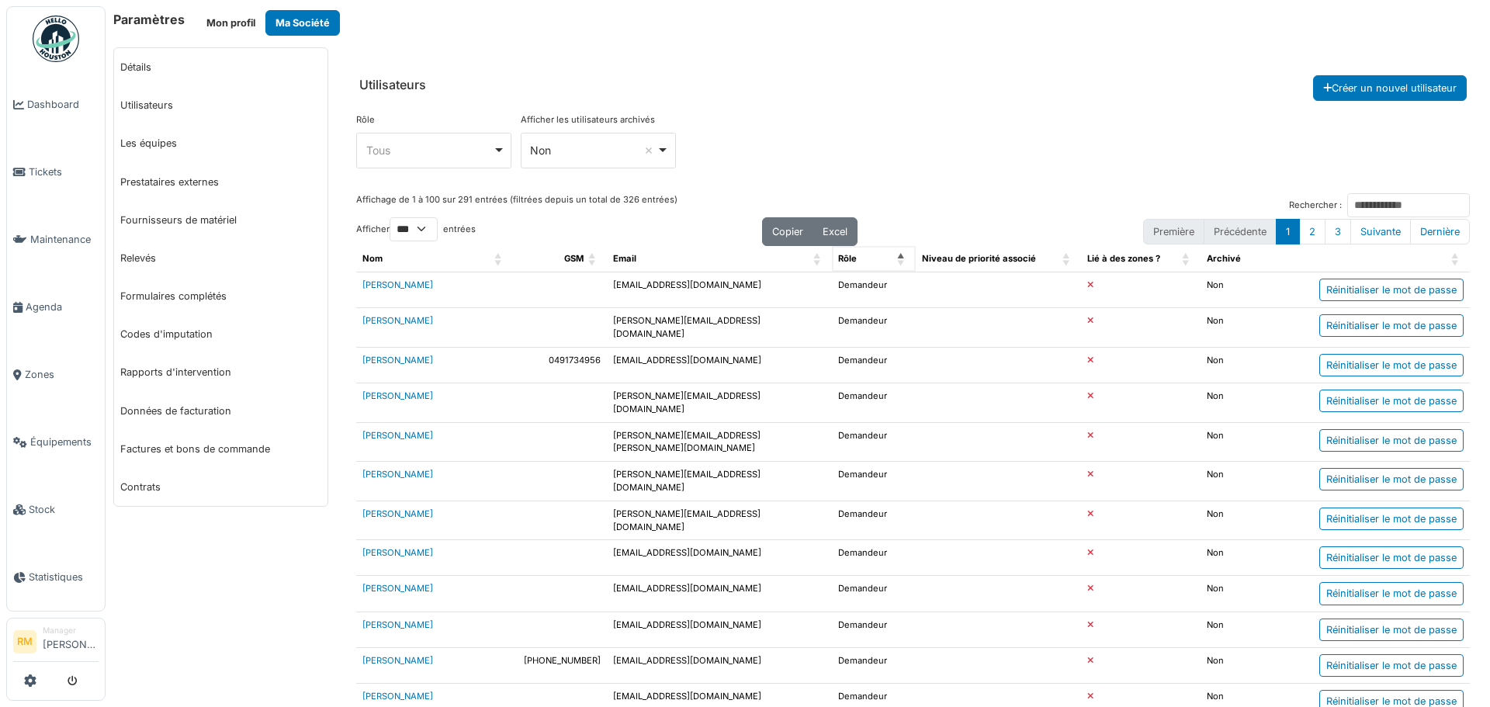
click at [868, 263] on div "Rôle" at bounding box center [865, 258] width 54 height 13
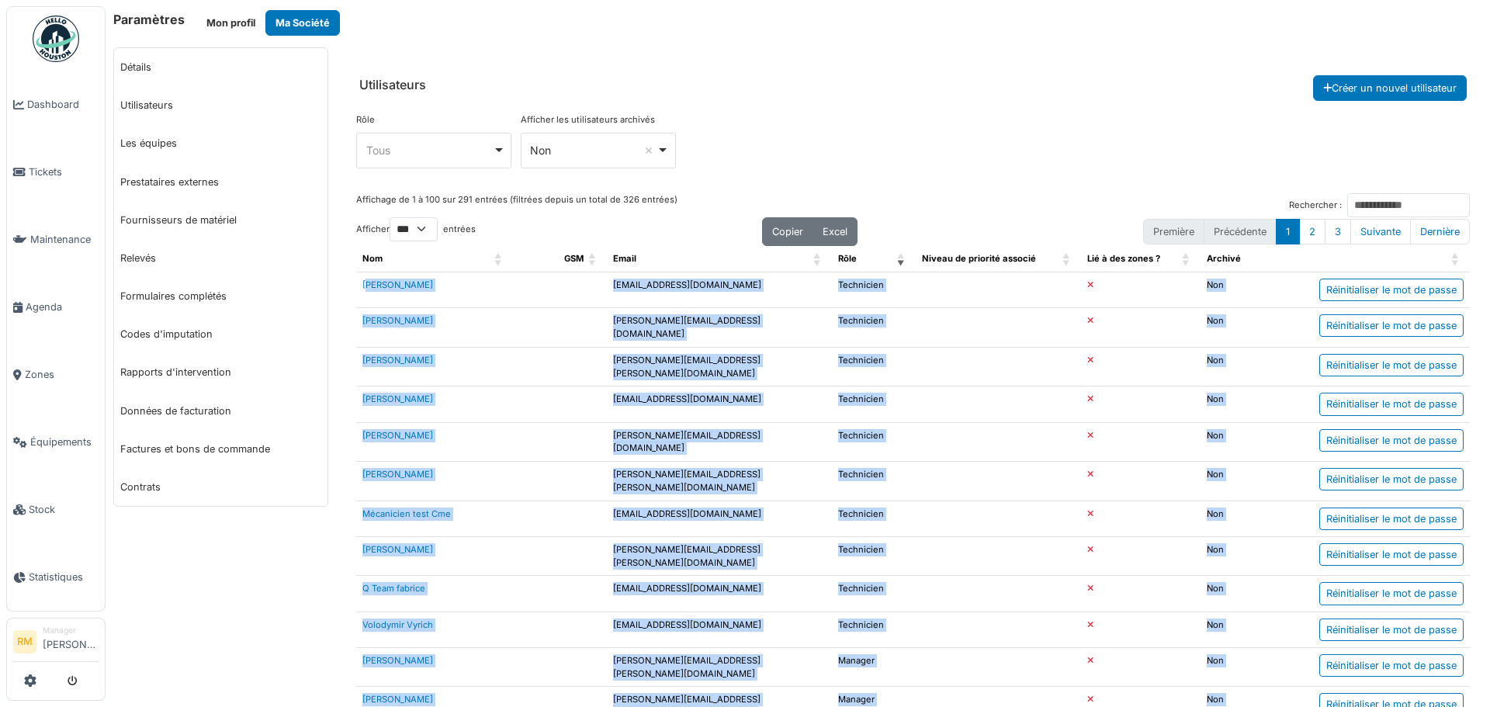
drag, startPoint x: 878, startPoint y: 530, endPoint x: 357, endPoint y: 281, distance: 577.3
copy tbody "Patrick Fridmansky patrikfridmansky@gmail.com Technicien b Non Réinitialiser le…"
click at [159, 135] on link "Les équipes" at bounding box center [220, 143] width 213 height 38
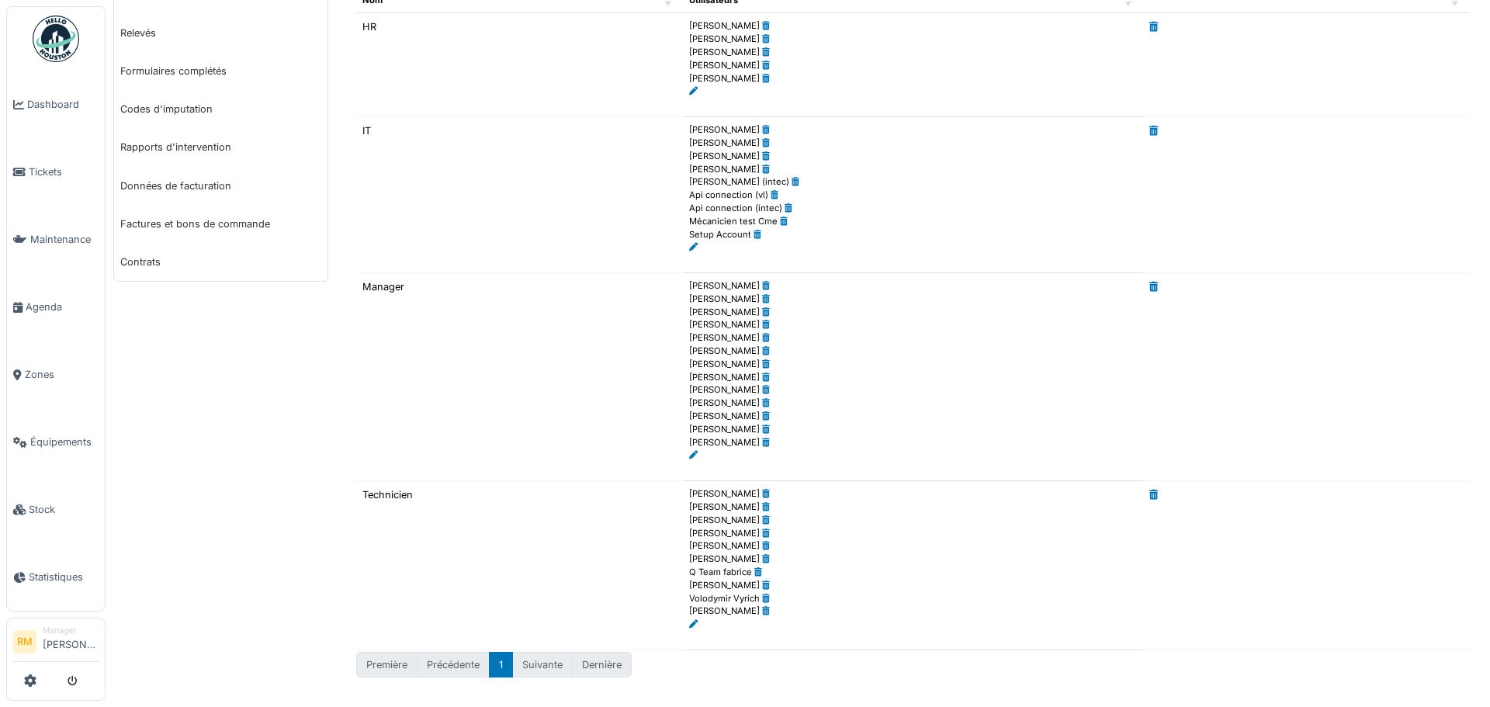
scroll to position [228, 0]
click at [1256, 95] on td at bounding box center [1306, 62] width 327 height 104
click at [31, 678] on icon at bounding box center [30, 680] width 12 height 12
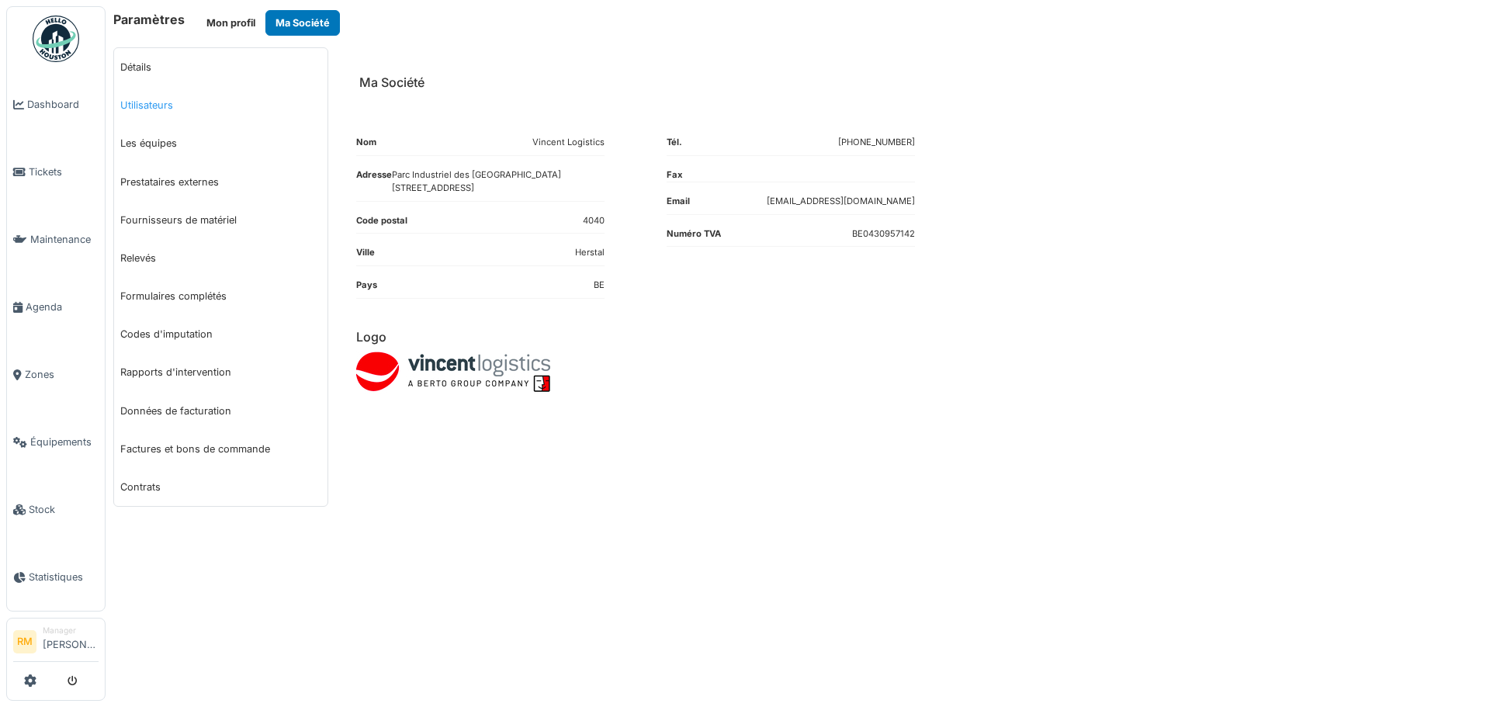
click at [147, 102] on link "Utilisateurs" at bounding box center [220, 105] width 213 height 38
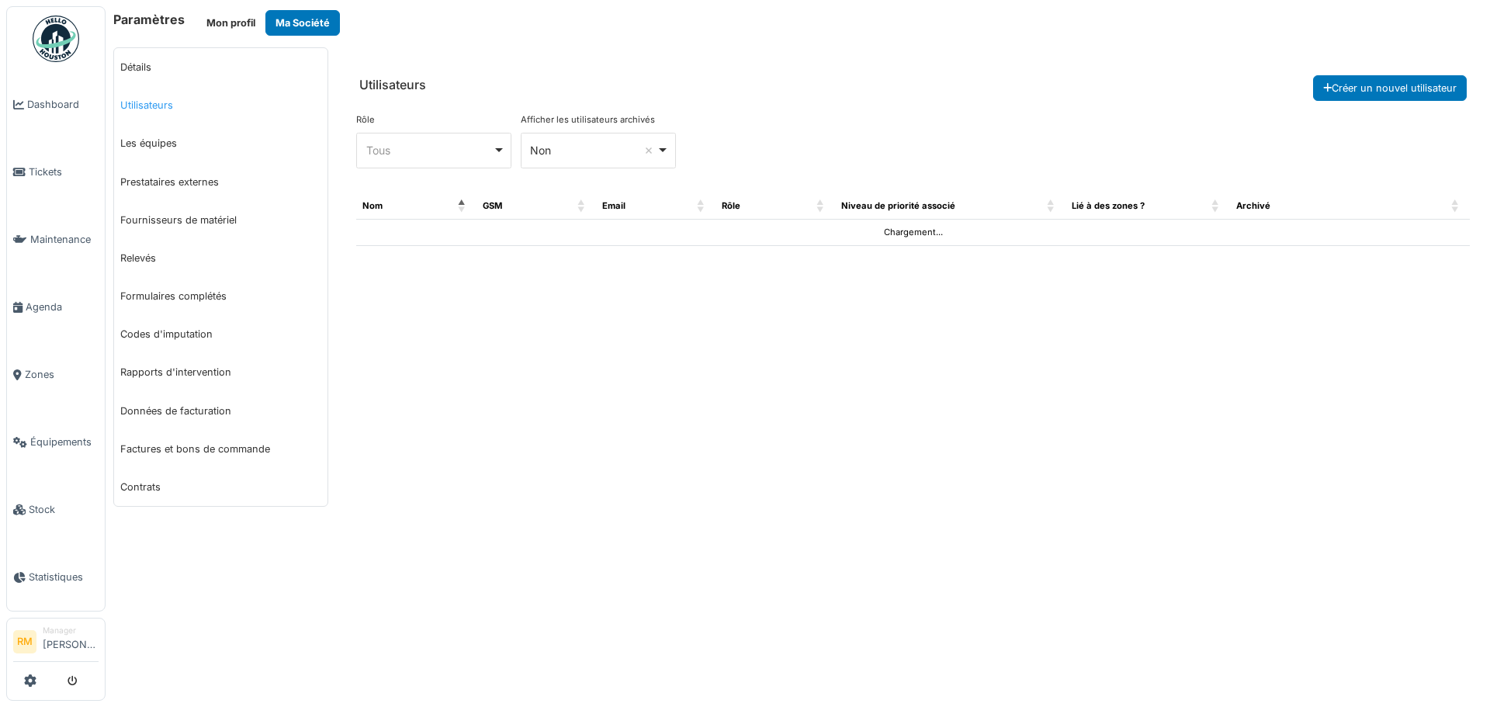
select select "***"
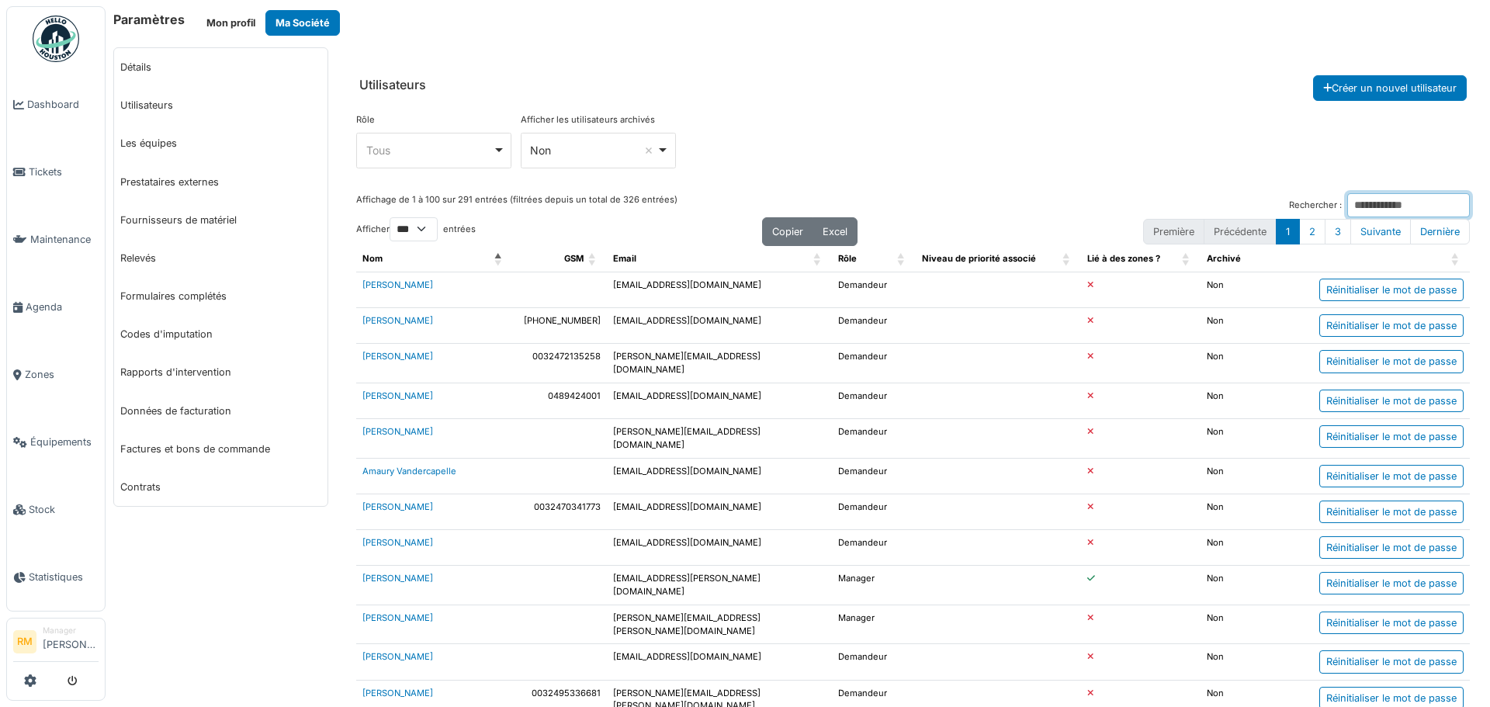
click at [1347, 200] on input "Rechercher :" at bounding box center [1408, 205] width 123 height 24
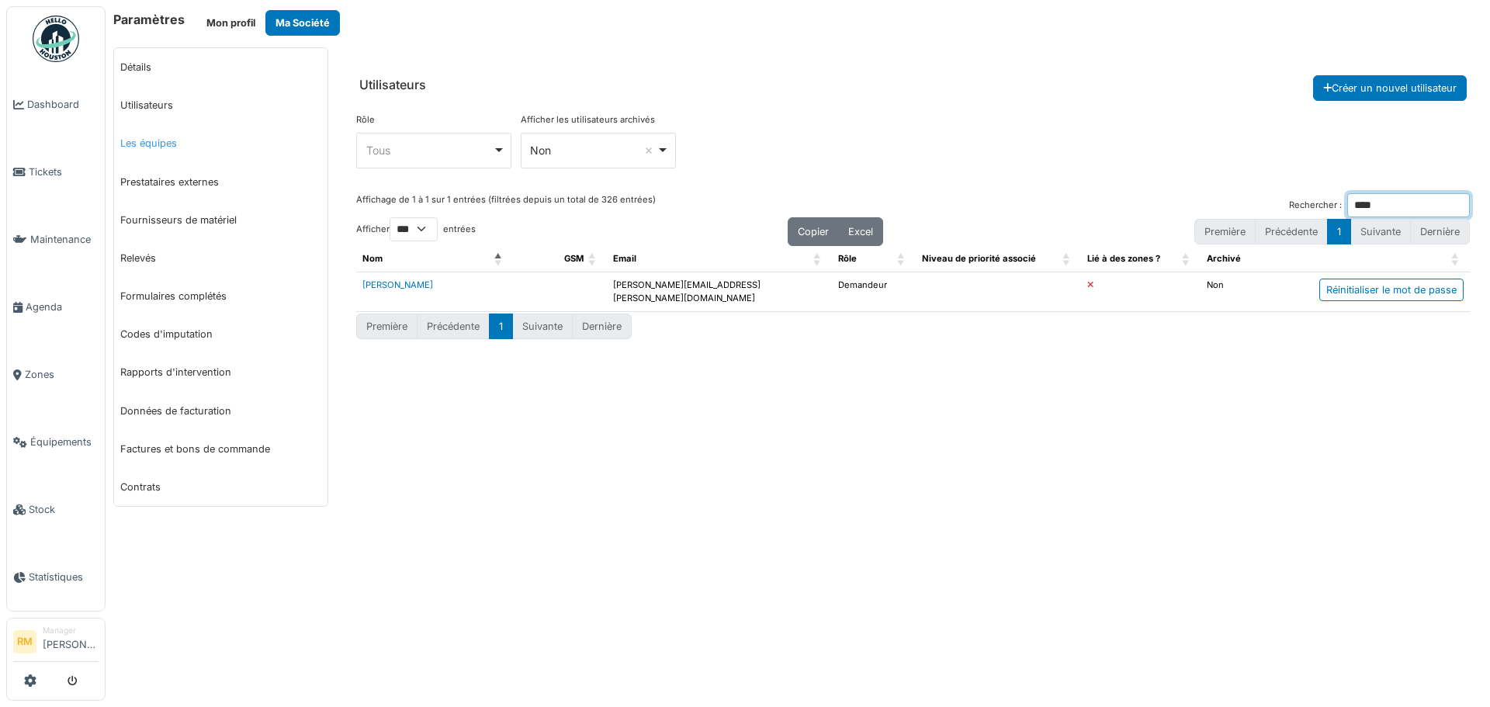
type input "****"
click at [151, 138] on link "Les équipes" at bounding box center [220, 143] width 213 height 38
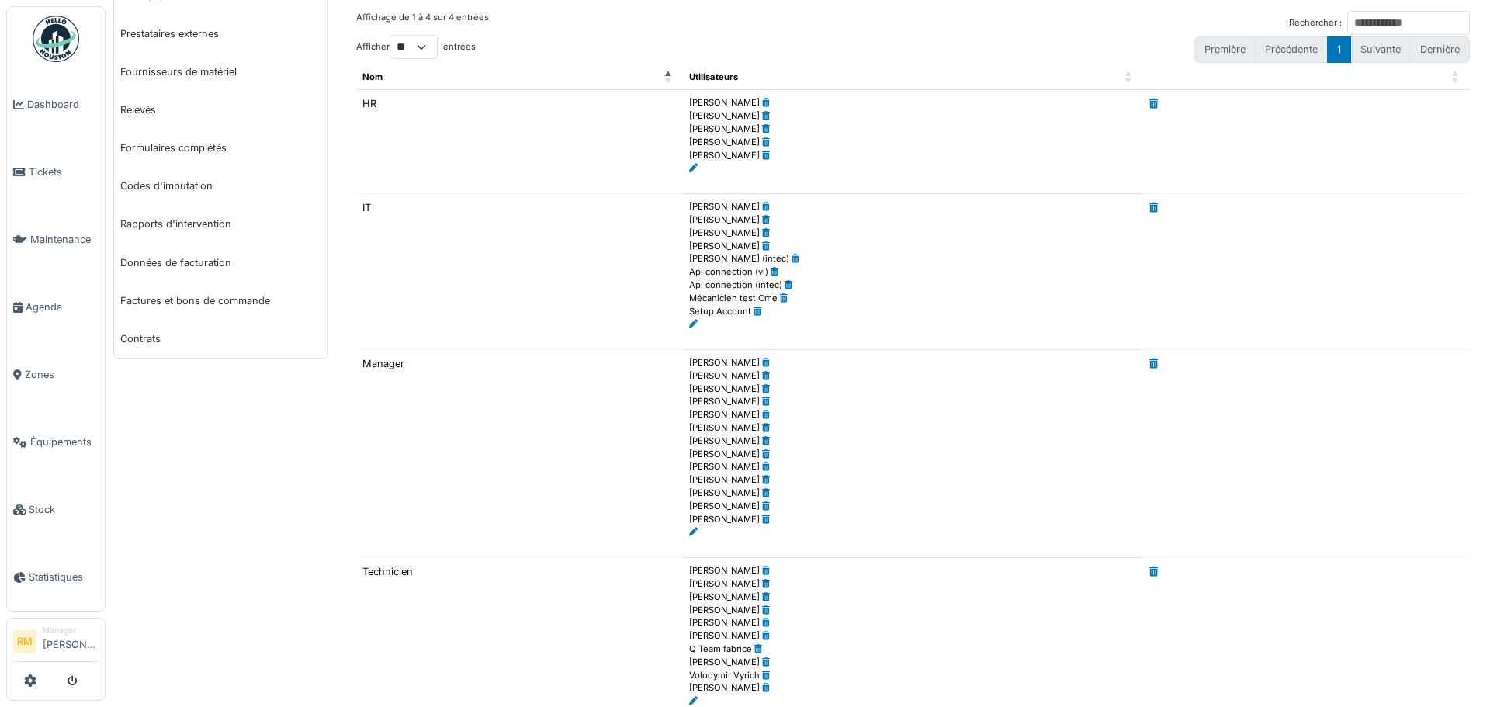
scroll to position [228, 0]
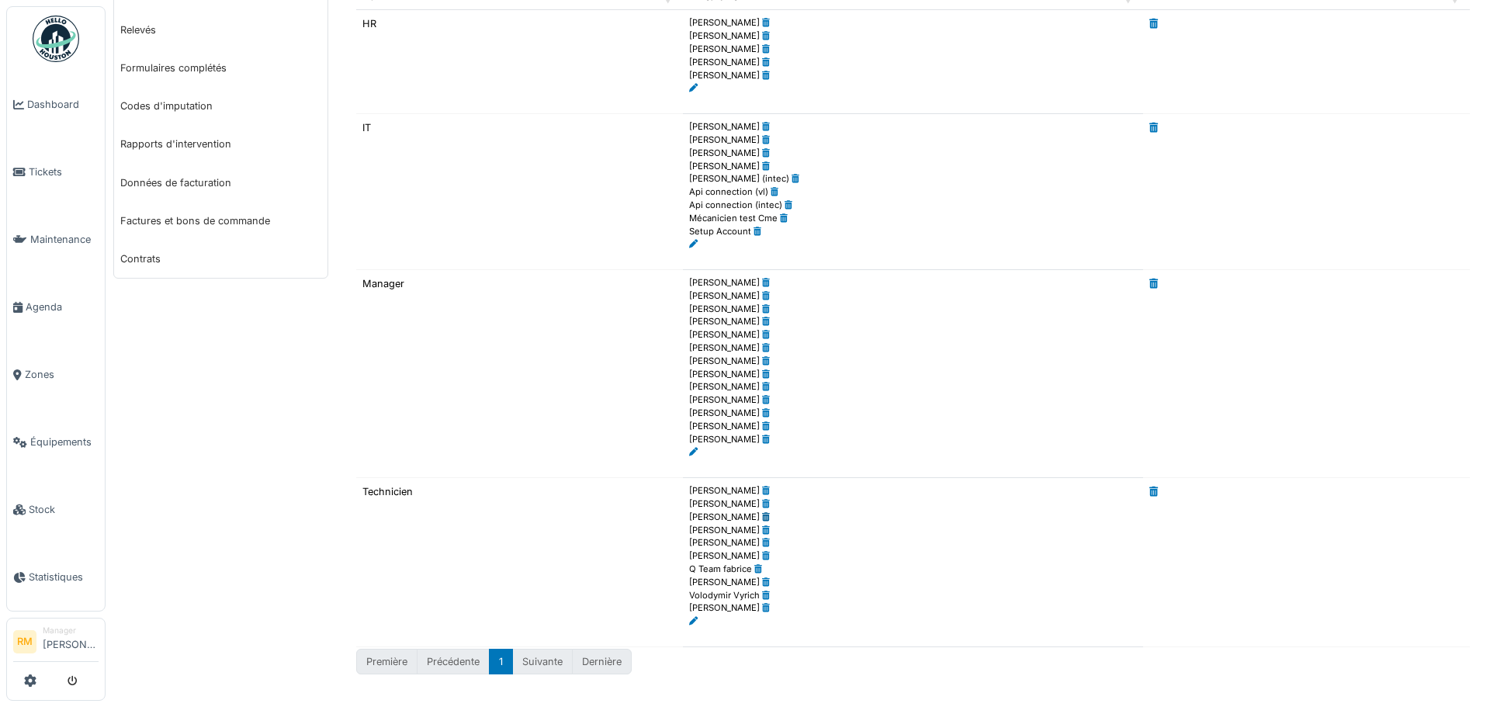
click at [763, 517] on icon at bounding box center [766, 517] width 8 height 9
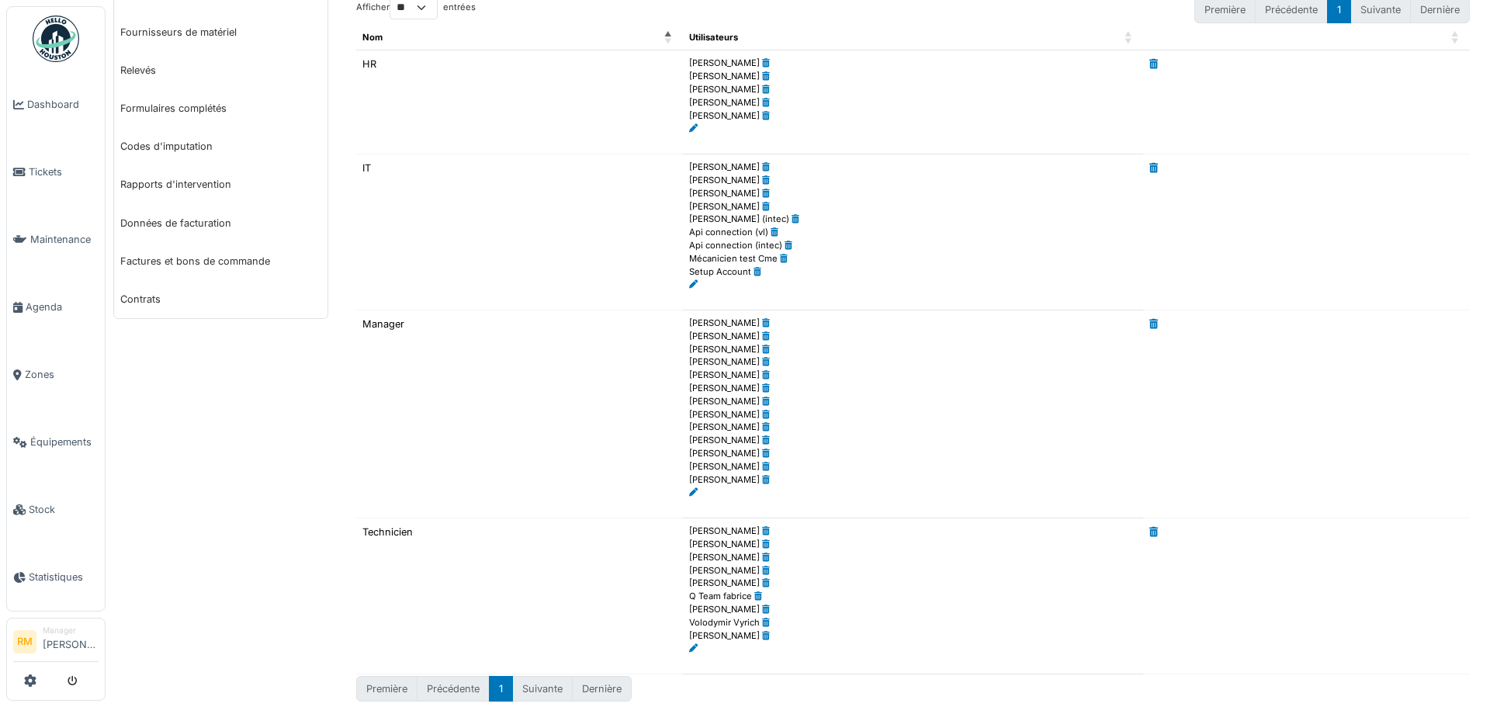
scroll to position [215, 0]
